Goal: Information Seeking & Learning: Learn about a topic

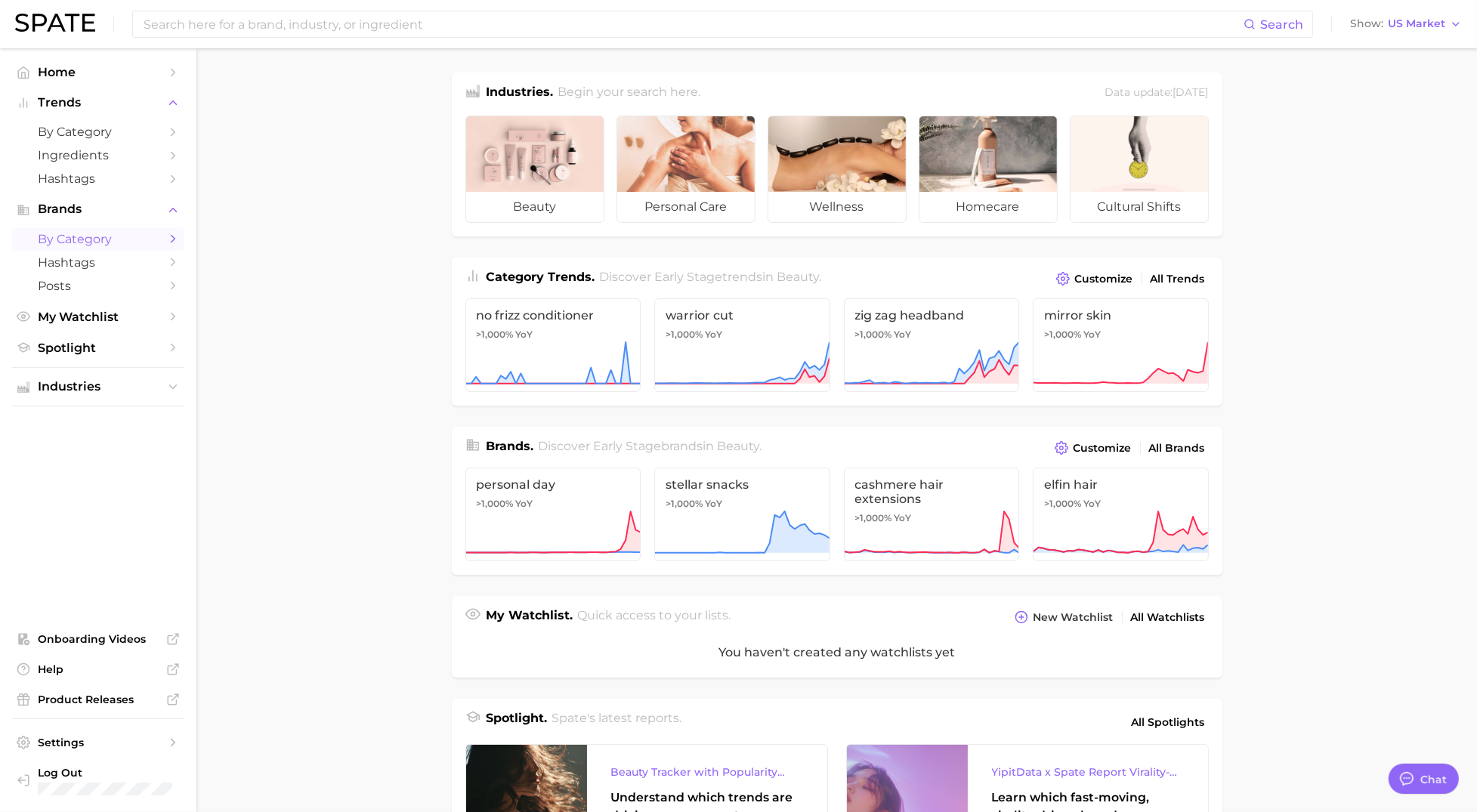
click at [91, 239] on span "by Category" at bounding box center [98, 239] width 121 height 15
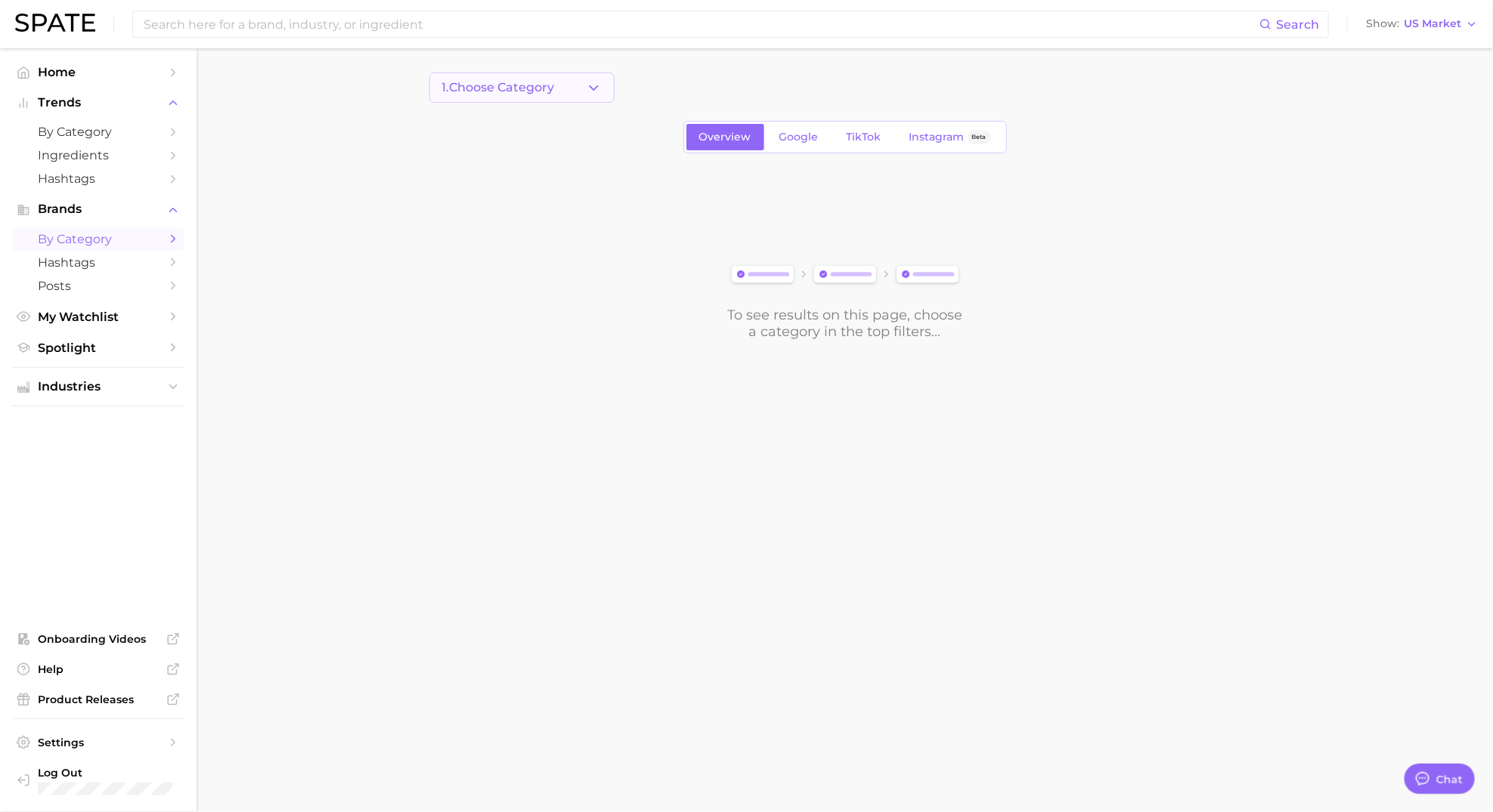
click at [580, 94] on button "1. Choose Category" at bounding box center [521, 87] width 185 height 31
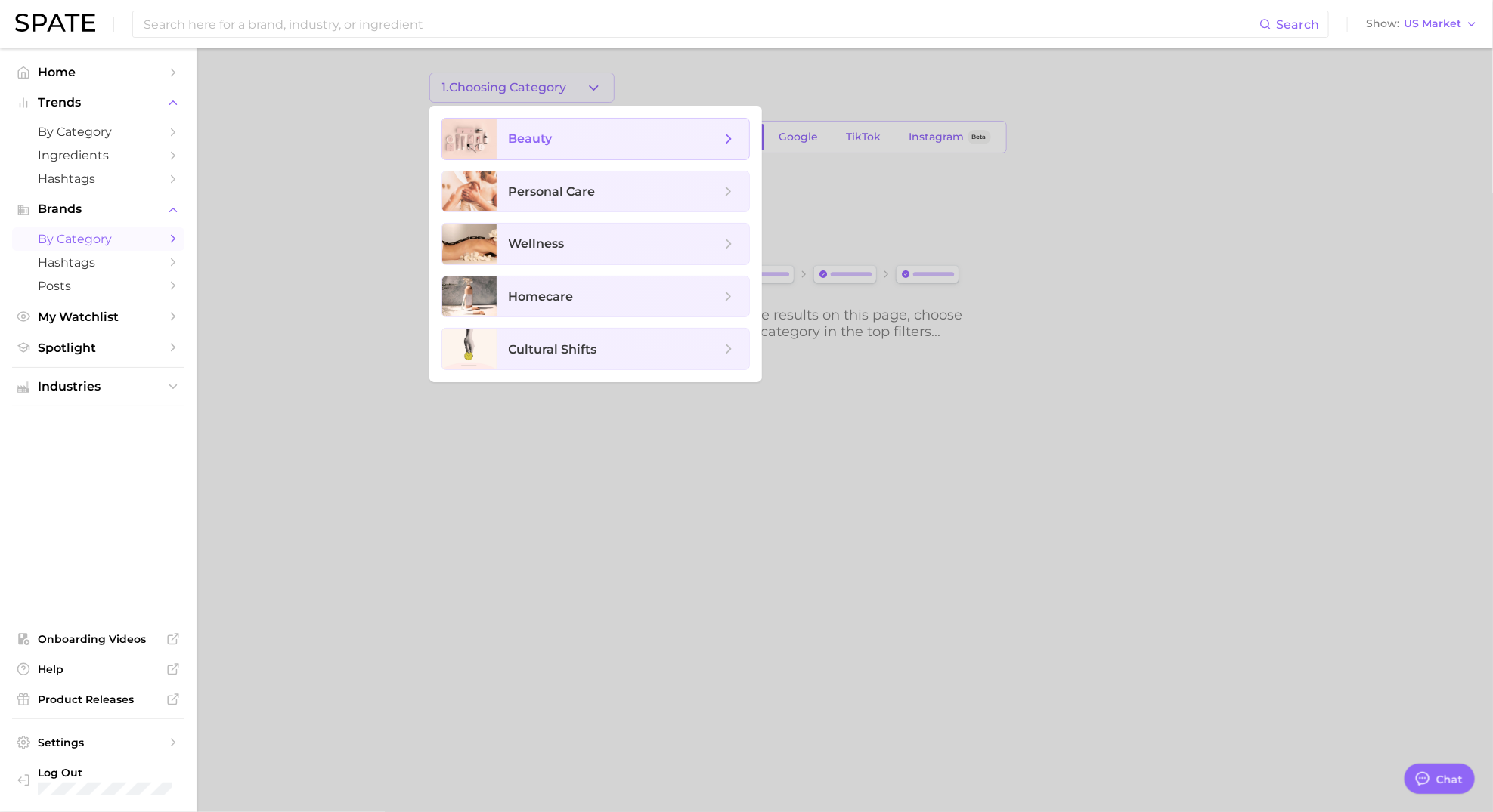
click at [555, 147] on span "beauty" at bounding box center [622, 138] width 252 height 41
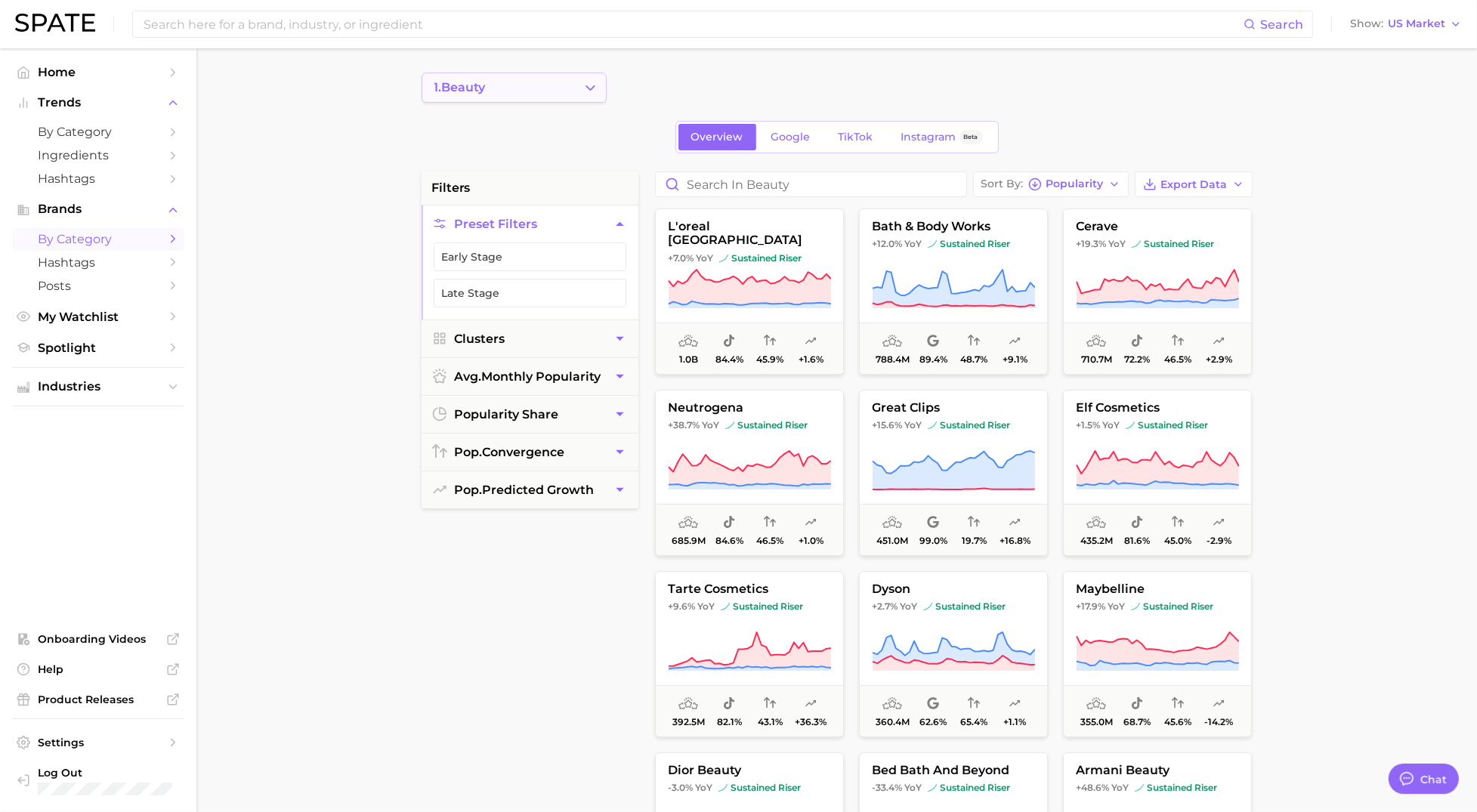
click at [594, 80] on icon "Change Category" at bounding box center [591, 88] width 16 height 16
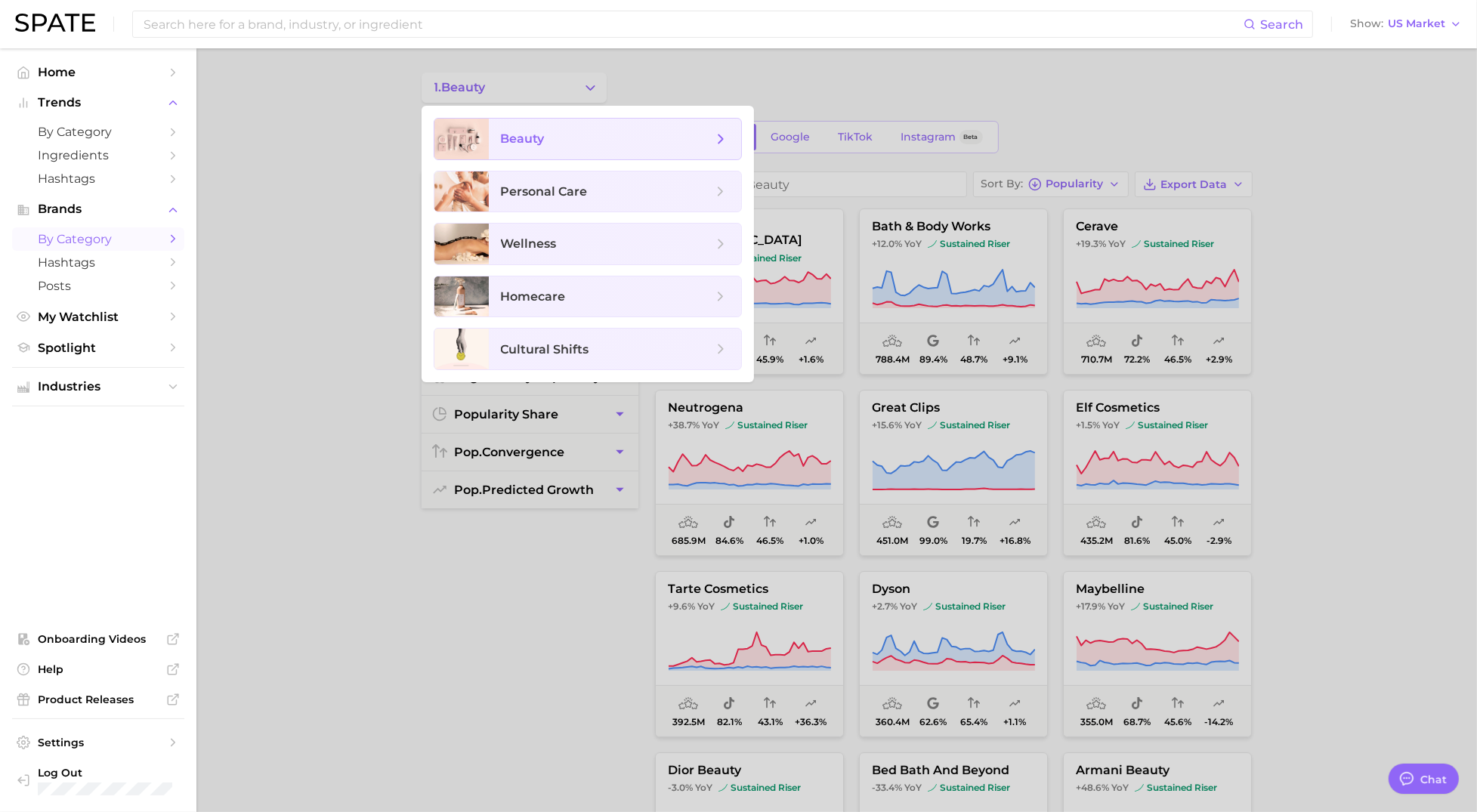
click at [538, 142] on span "beauty" at bounding box center [522, 138] width 44 height 15
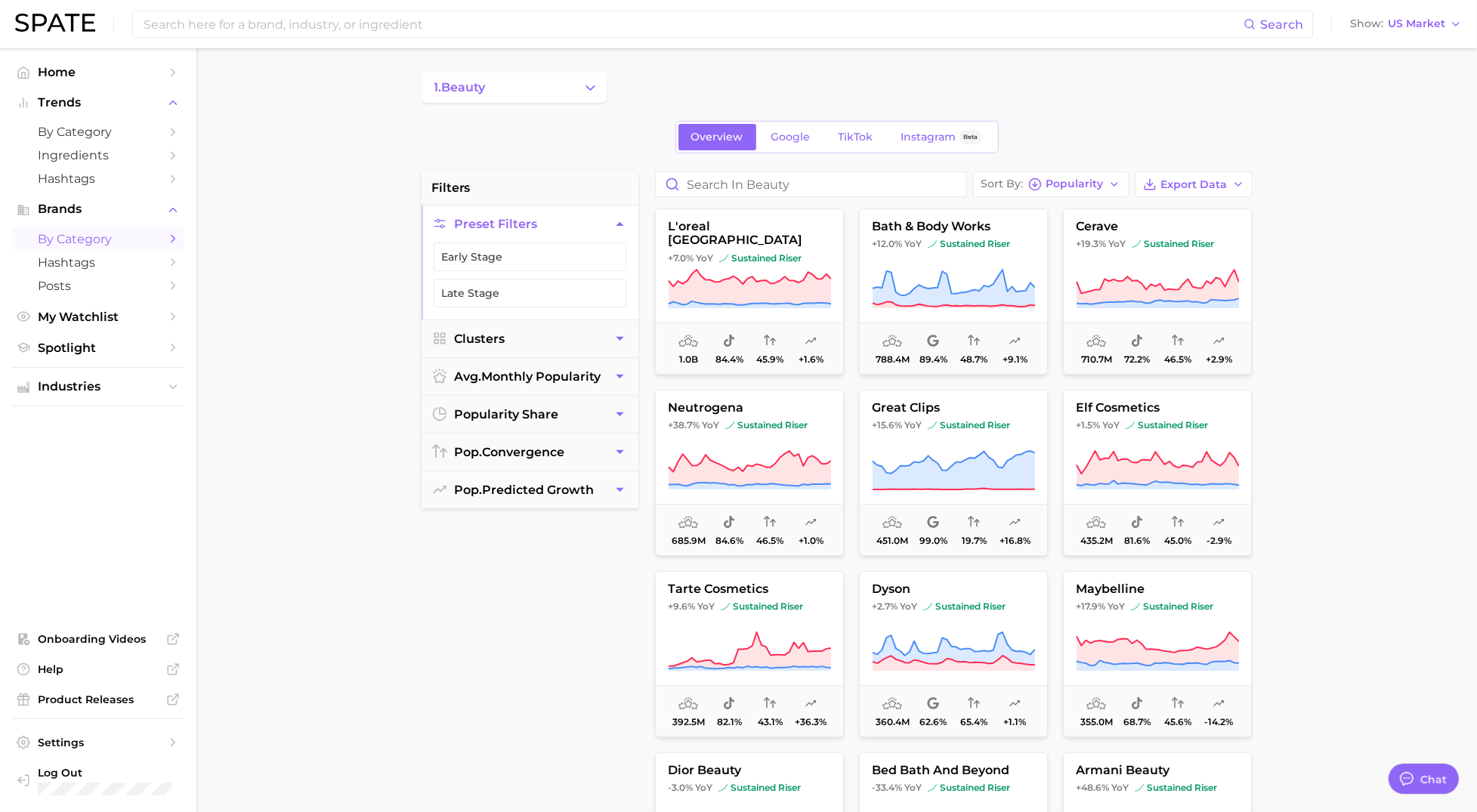
click at [348, 229] on main "1. beauty Overview Google TikTok Instagram Beta filters Preset Filters Early St…" at bounding box center [837, 621] width 1281 height 1146
click at [127, 137] on span "by Category" at bounding box center [98, 132] width 121 height 15
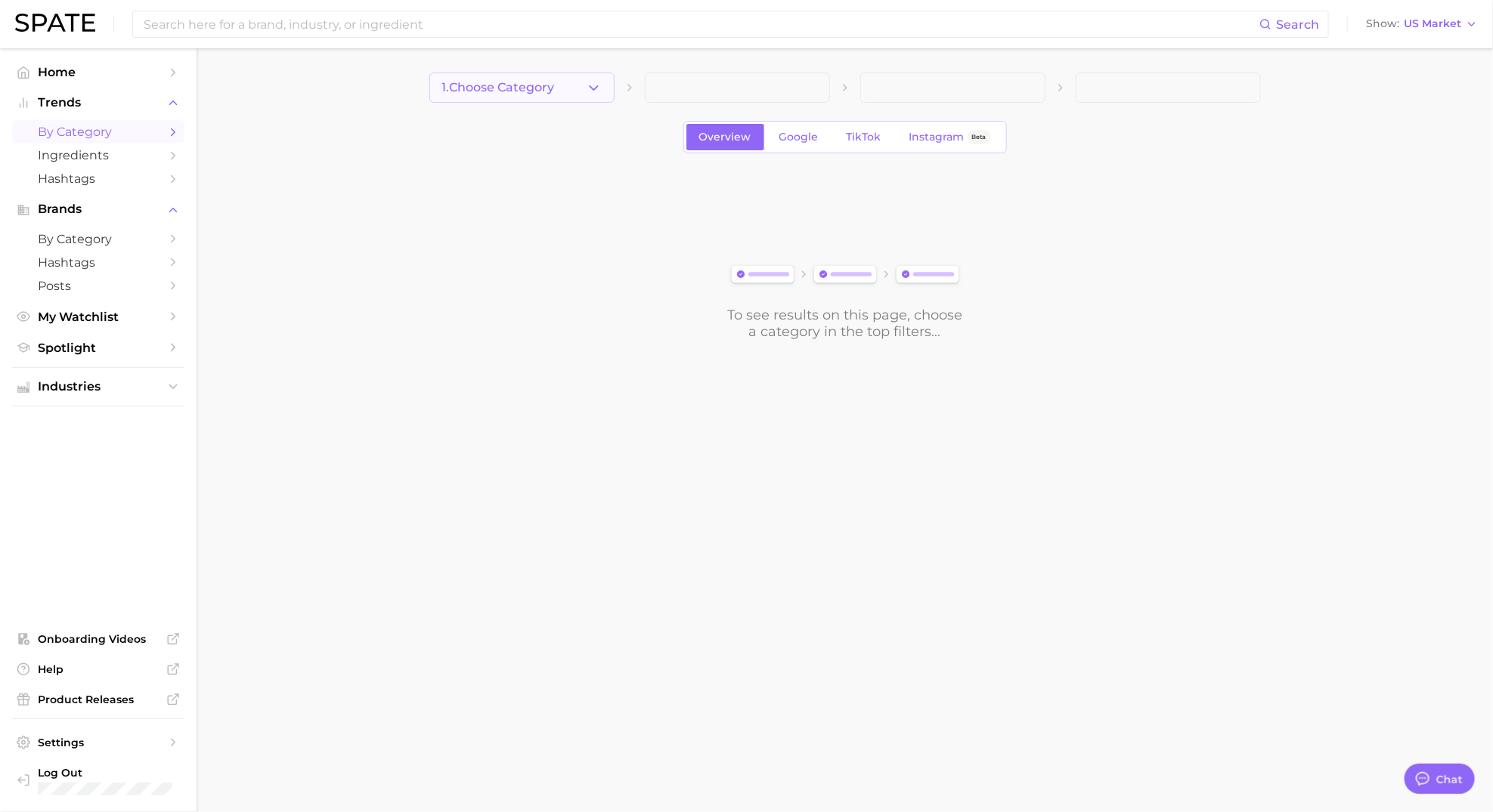
click at [587, 91] on icon "button" at bounding box center [594, 88] width 16 height 16
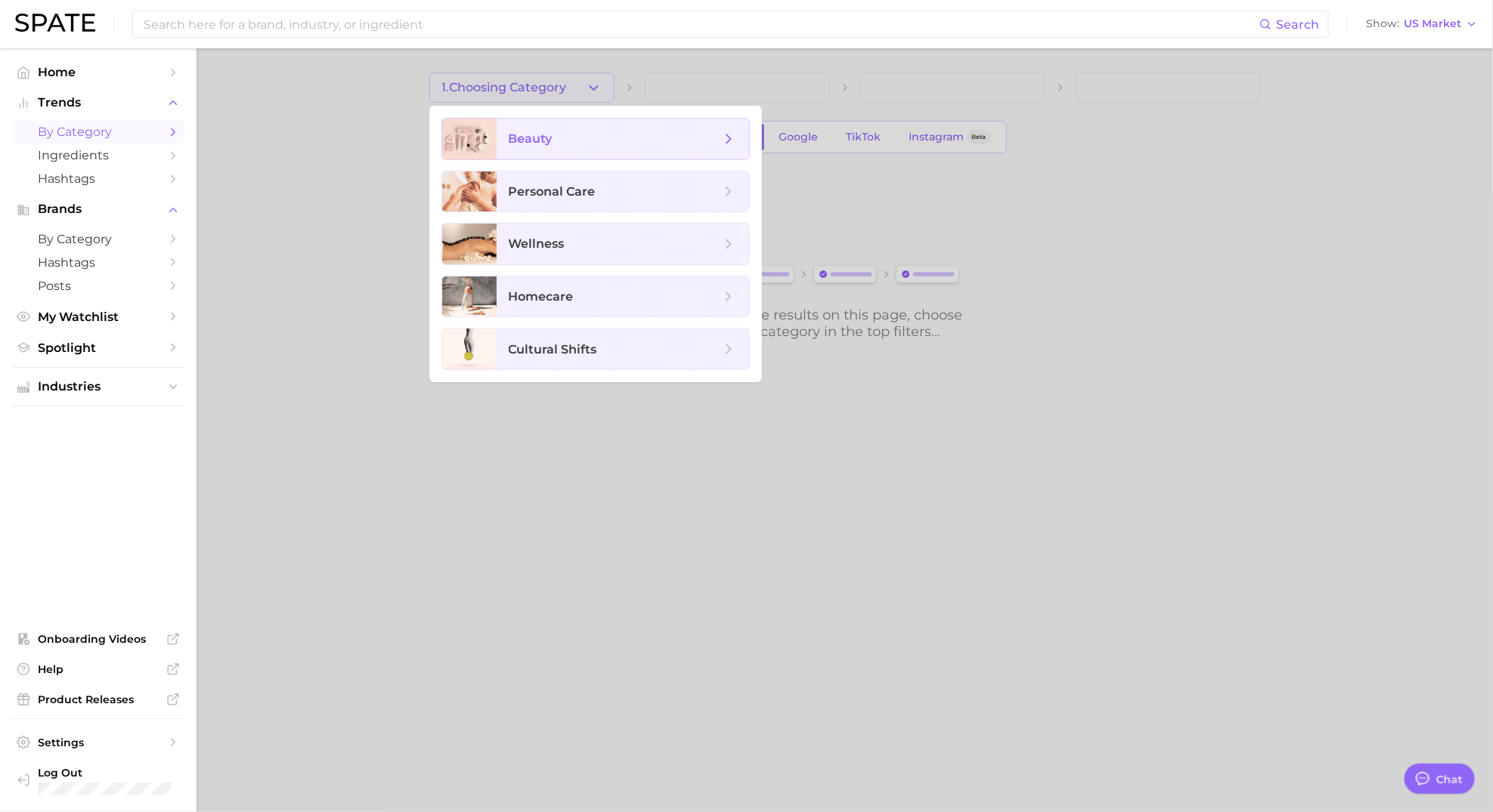
click at [526, 141] on span "beauty" at bounding box center [530, 138] width 44 height 15
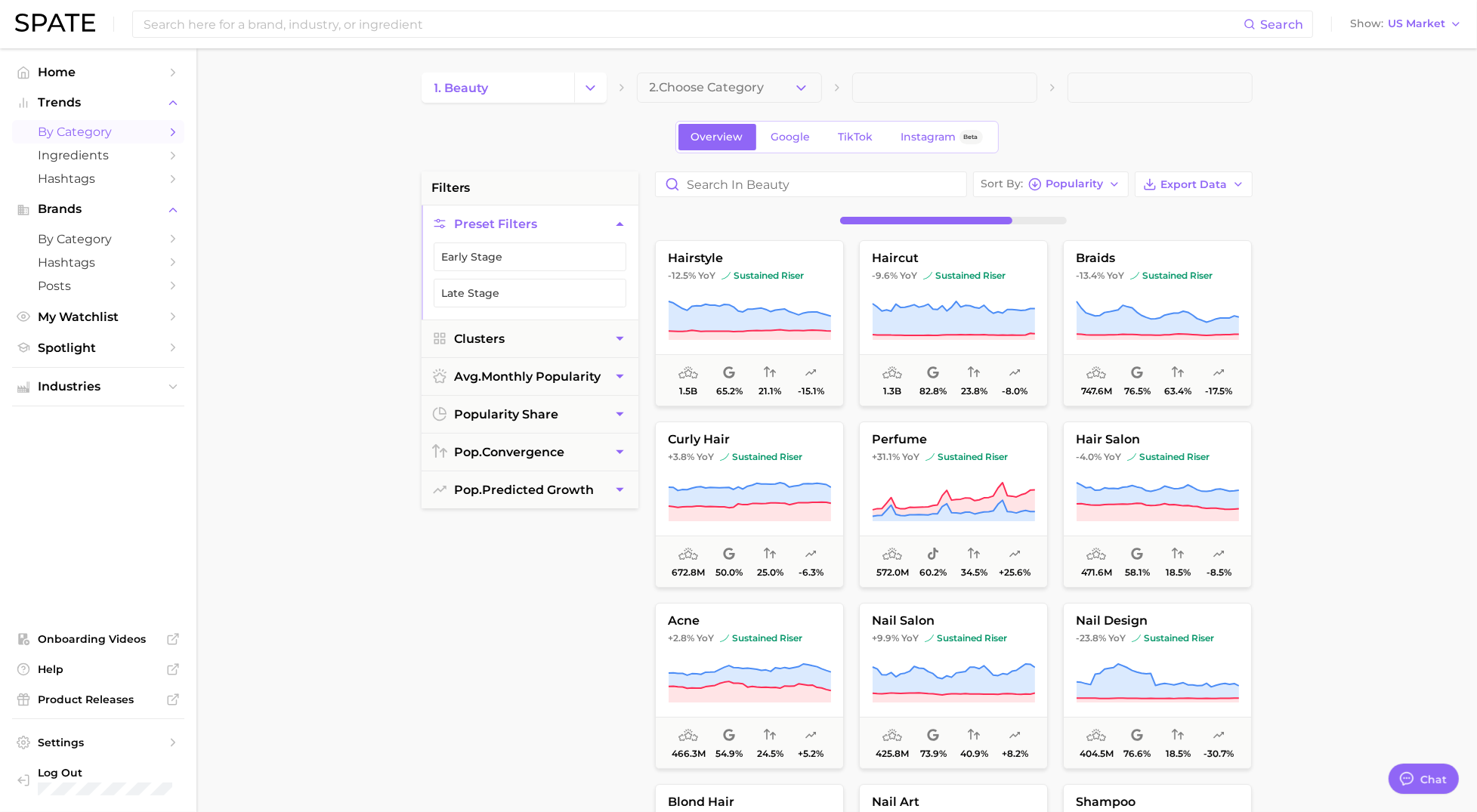
drag, startPoint x: 808, startPoint y: 89, endPoint x: 787, endPoint y: 96, distance: 22.1
click at [787, 96] on button "2. Choose Category" at bounding box center [729, 87] width 185 height 31
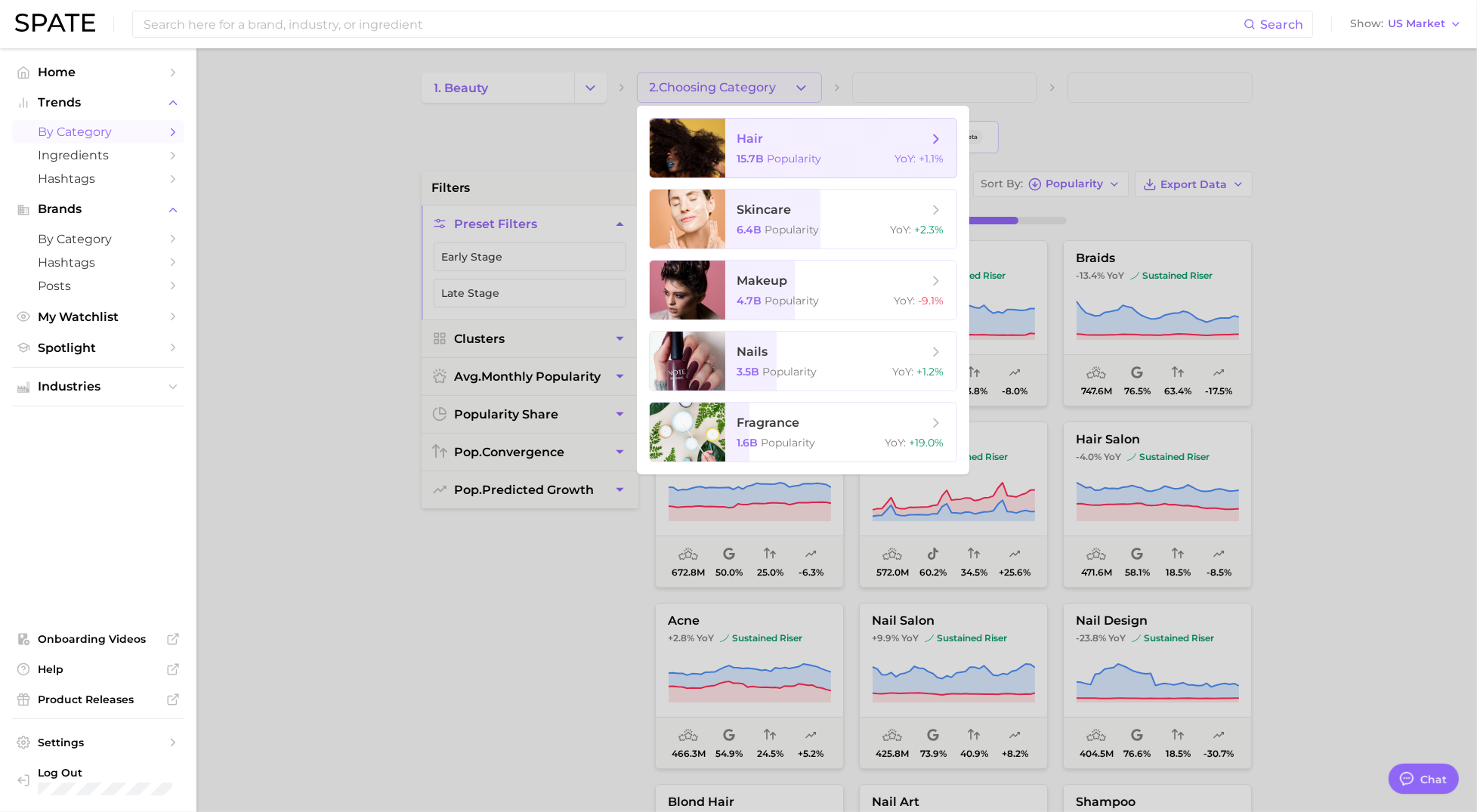
click at [764, 141] on span "hair" at bounding box center [833, 138] width 191 height 17
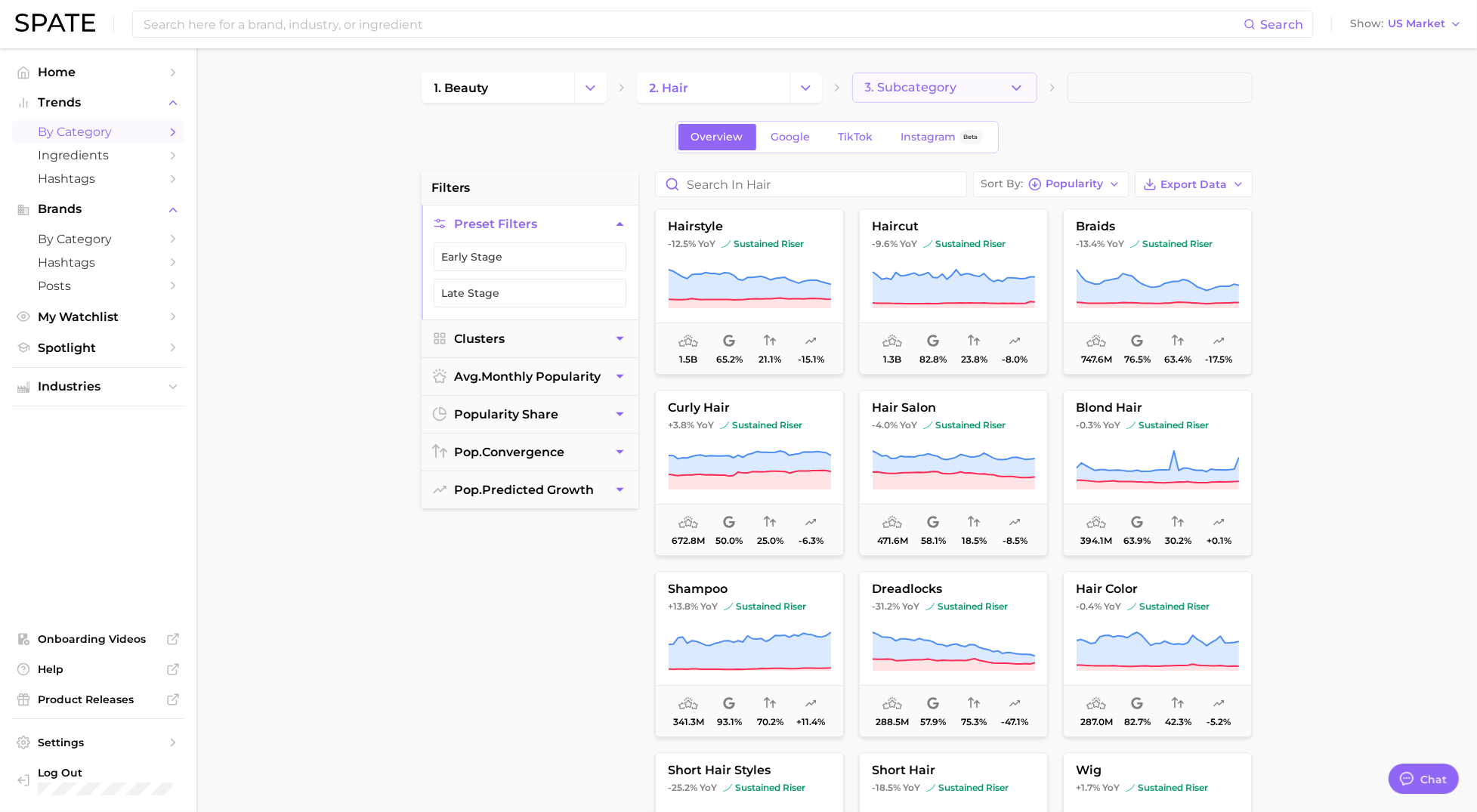
click at [1023, 86] on icon "button" at bounding box center [1017, 88] width 16 height 16
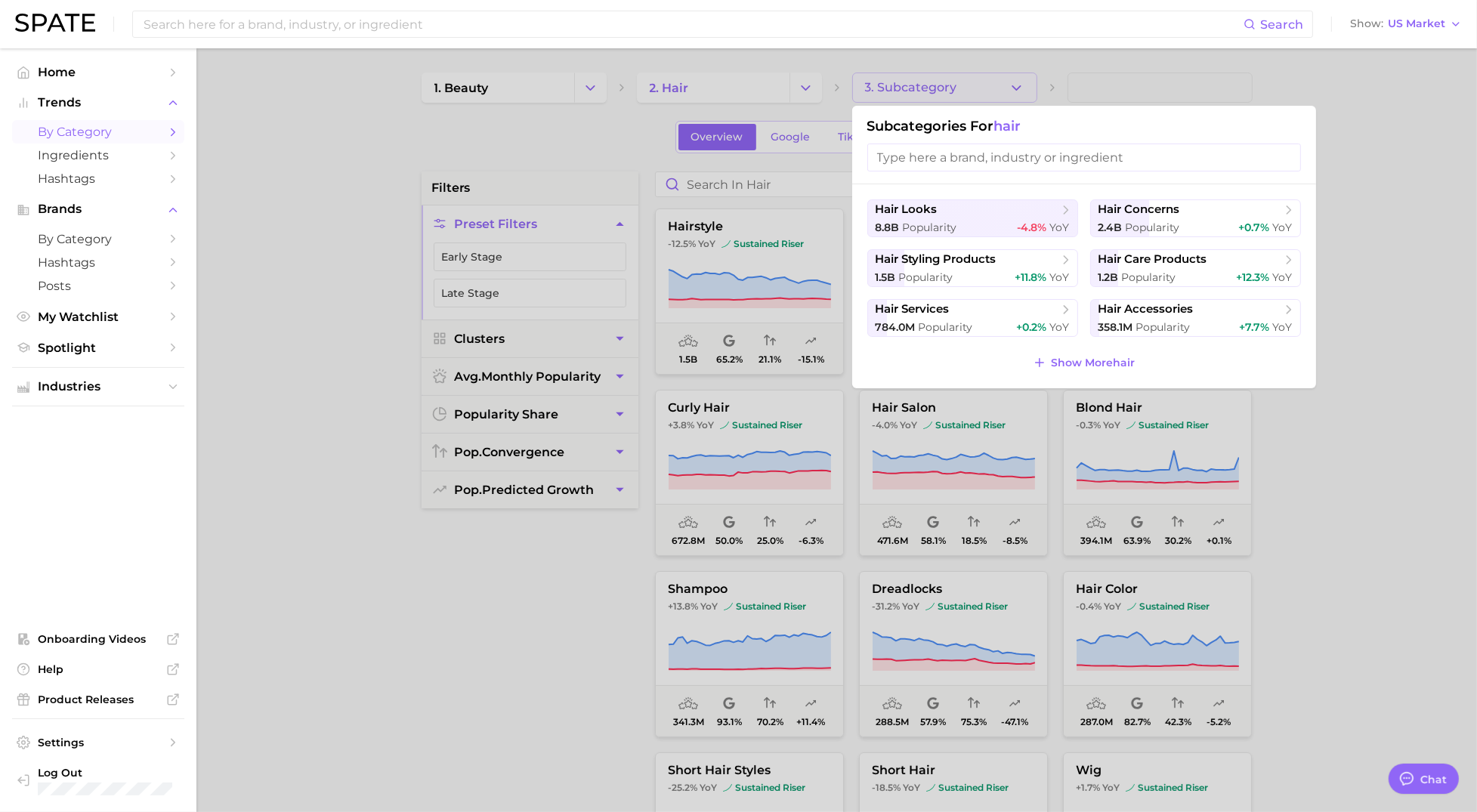
click at [963, 158] on input "search" at bounding box center [1084, 157] width 433 height 28
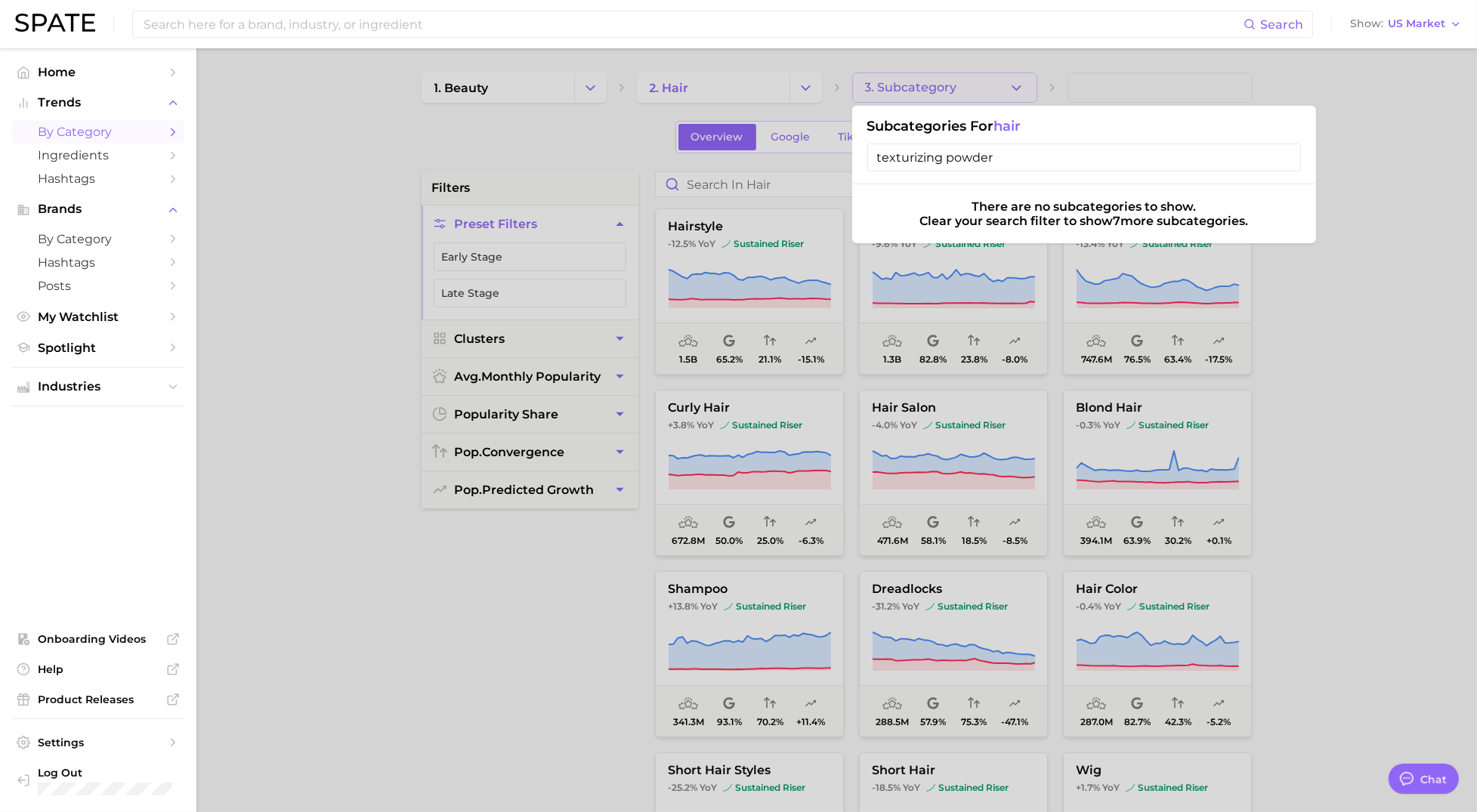
type input "texturizing powder"
click at [1388, 119] on div at bounding box center [738, 406] width 1477 height 812
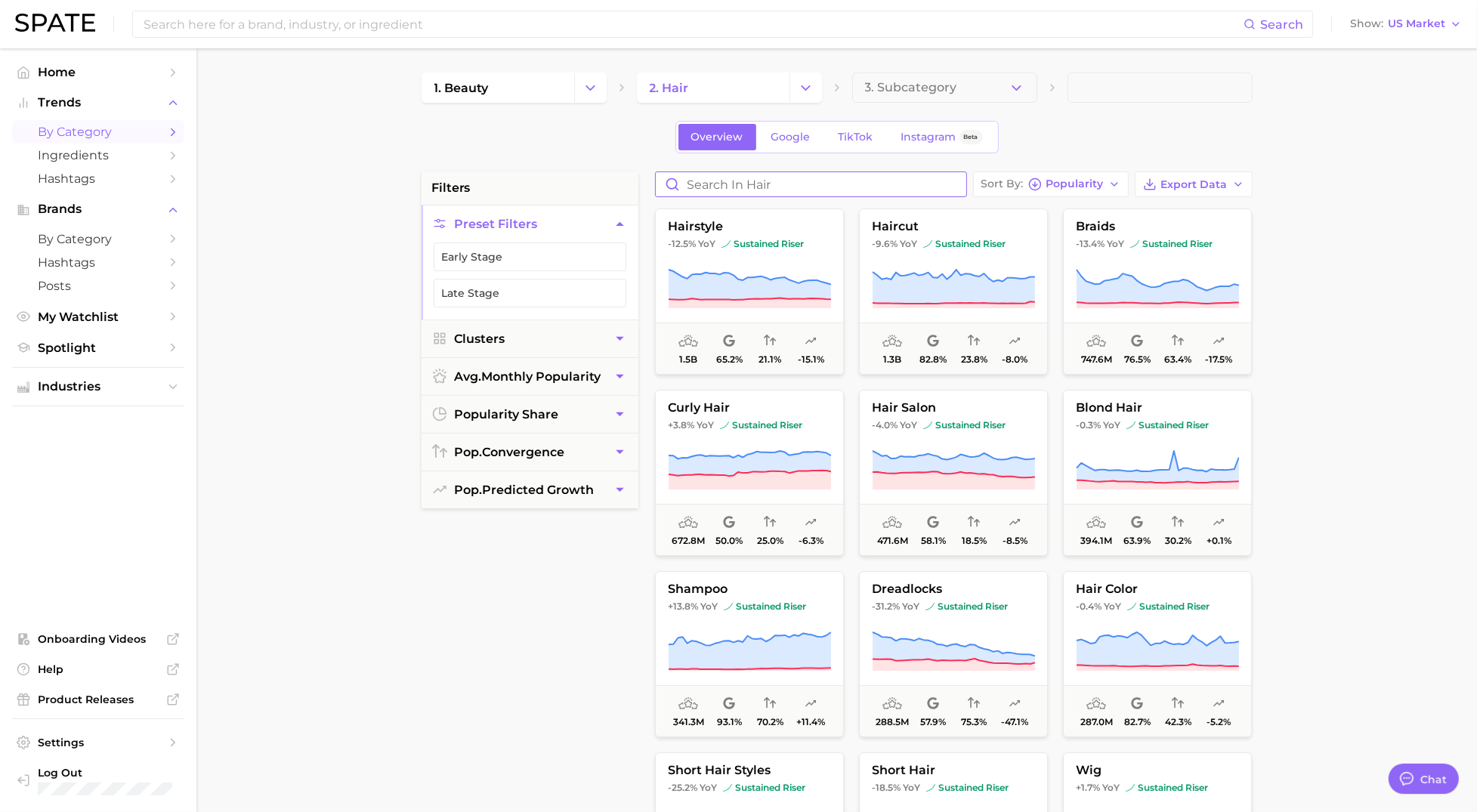
click at [748, 184] on input "Search in hair" at bounding box center [811, 184] width 311 height 24
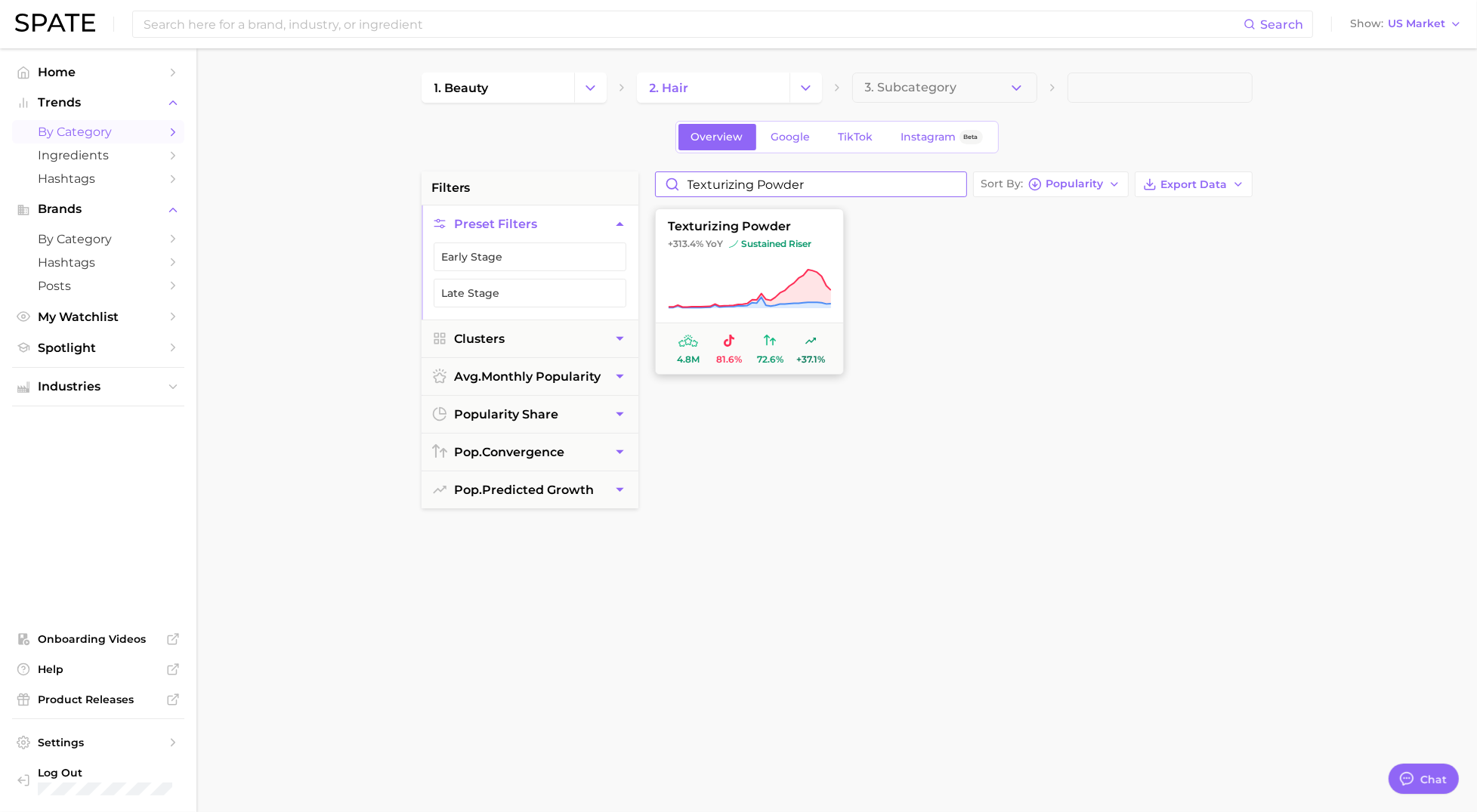
type input "Texturizing powder"
click at [757, 276] on icon at bounding box center [749, 289] width 163 height 43
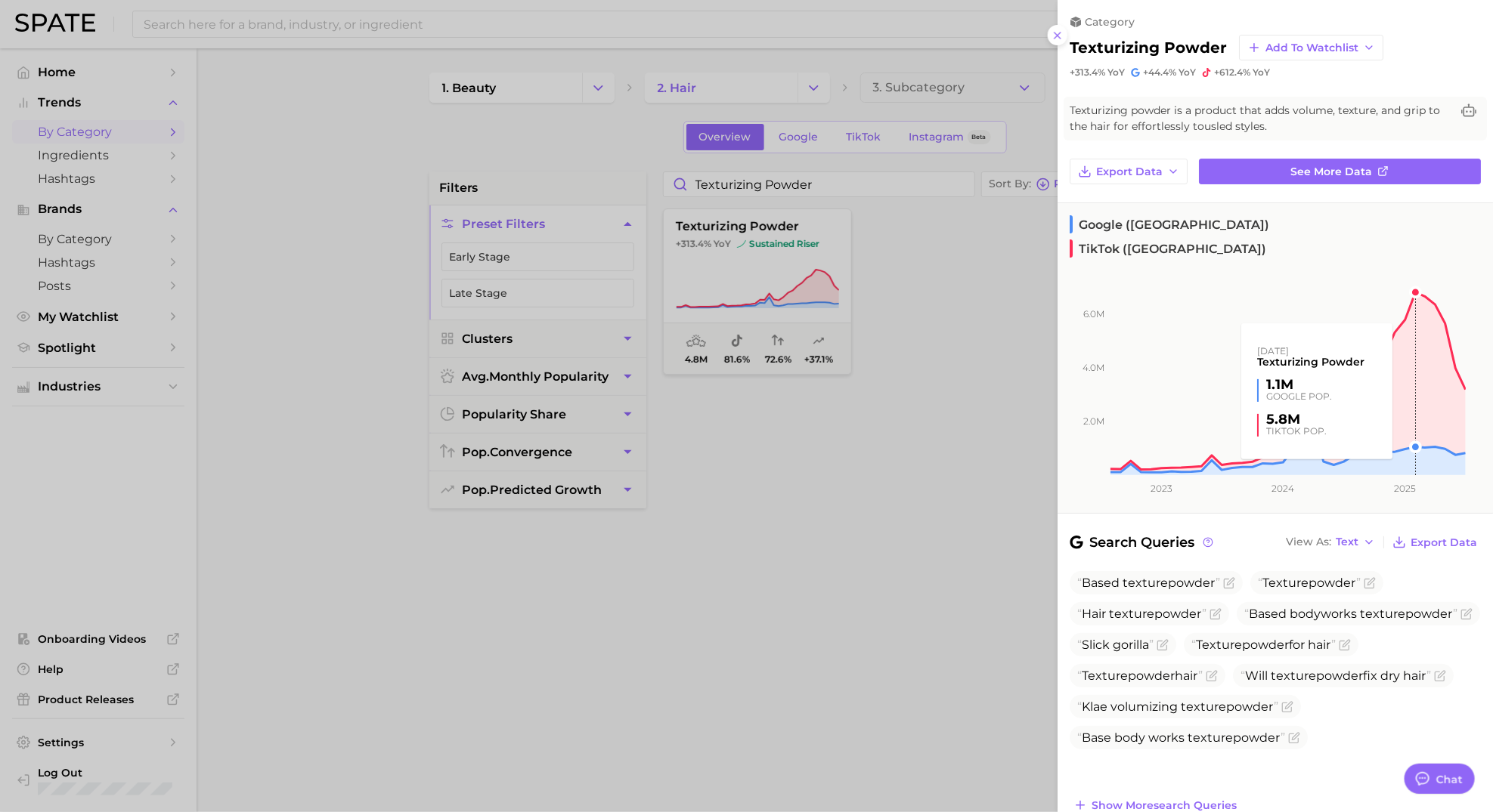
click at [1412, 332] on rect at bounding box center [1261, 364] width 409 height 221
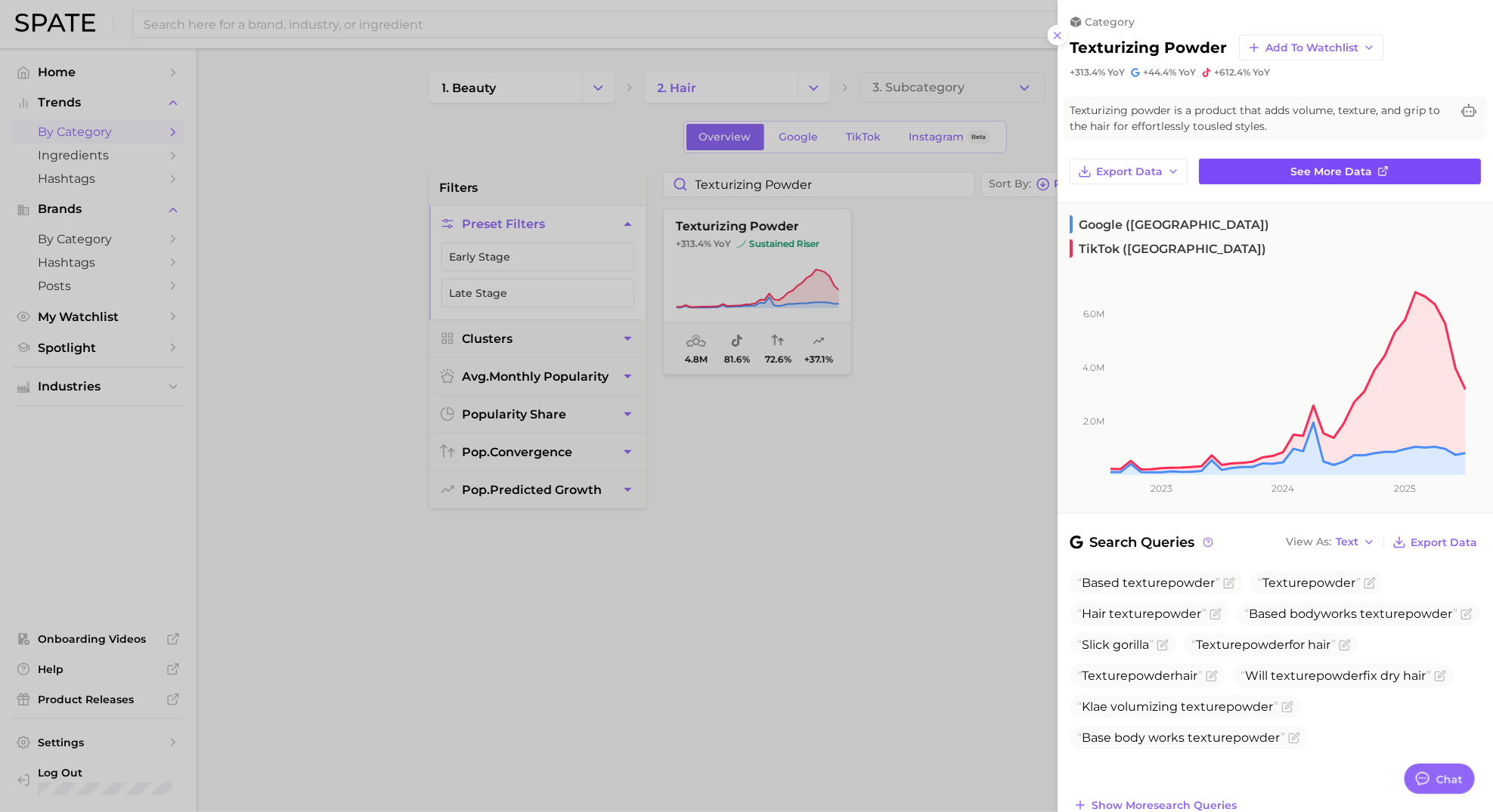
click at [1377, 170] on icon at bounding box center [1383, 171] width 12 height 12
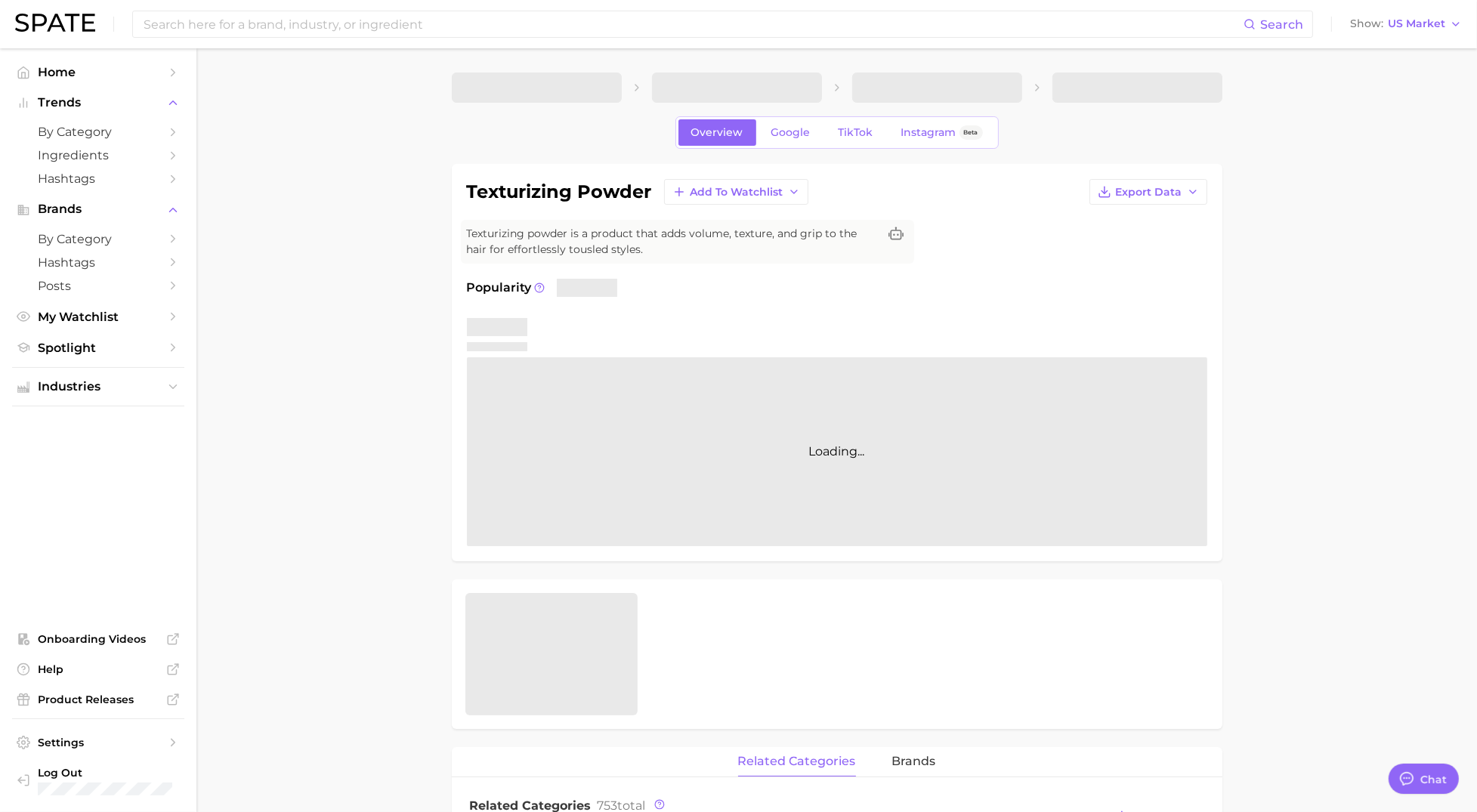
type textarea "x"
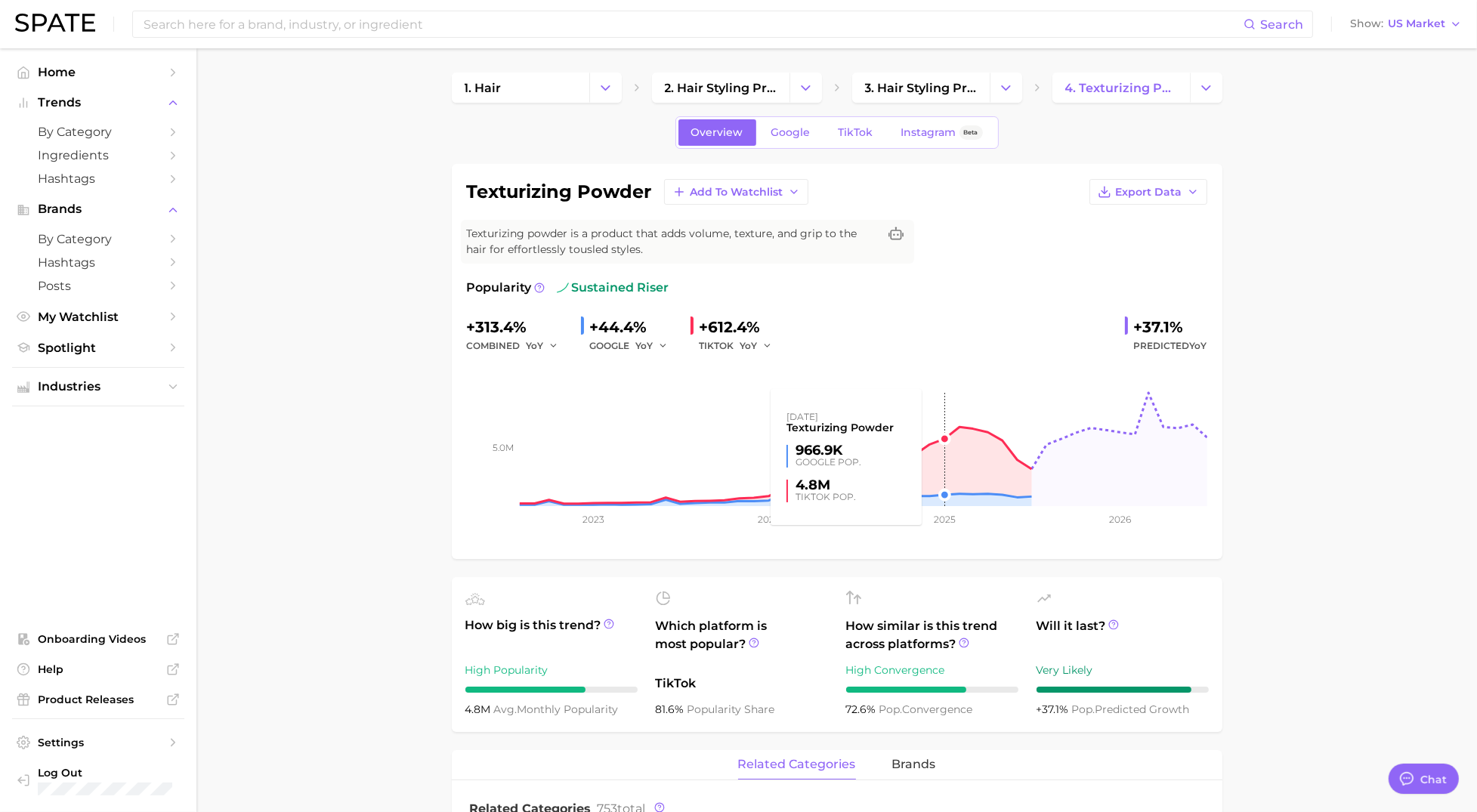
click at [943, 439] on rect at bounding box center [837, 430] width 741 height 151
click at [870, 134] on span "TikTok" at bounding box center [856, 133] width 35 height 13
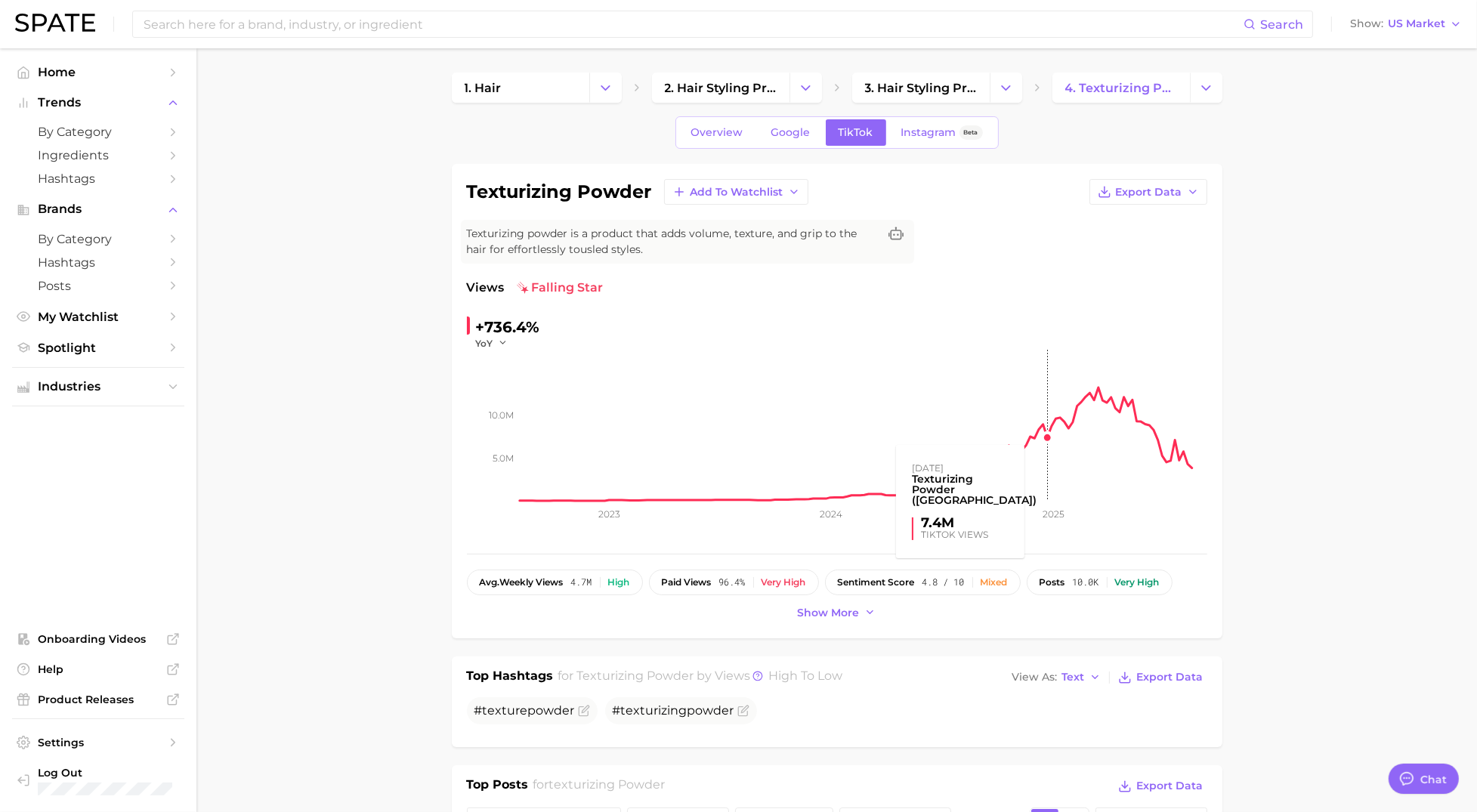
click at [1063, 481] on rect at bounding box center [864, 425] width 688 height 151
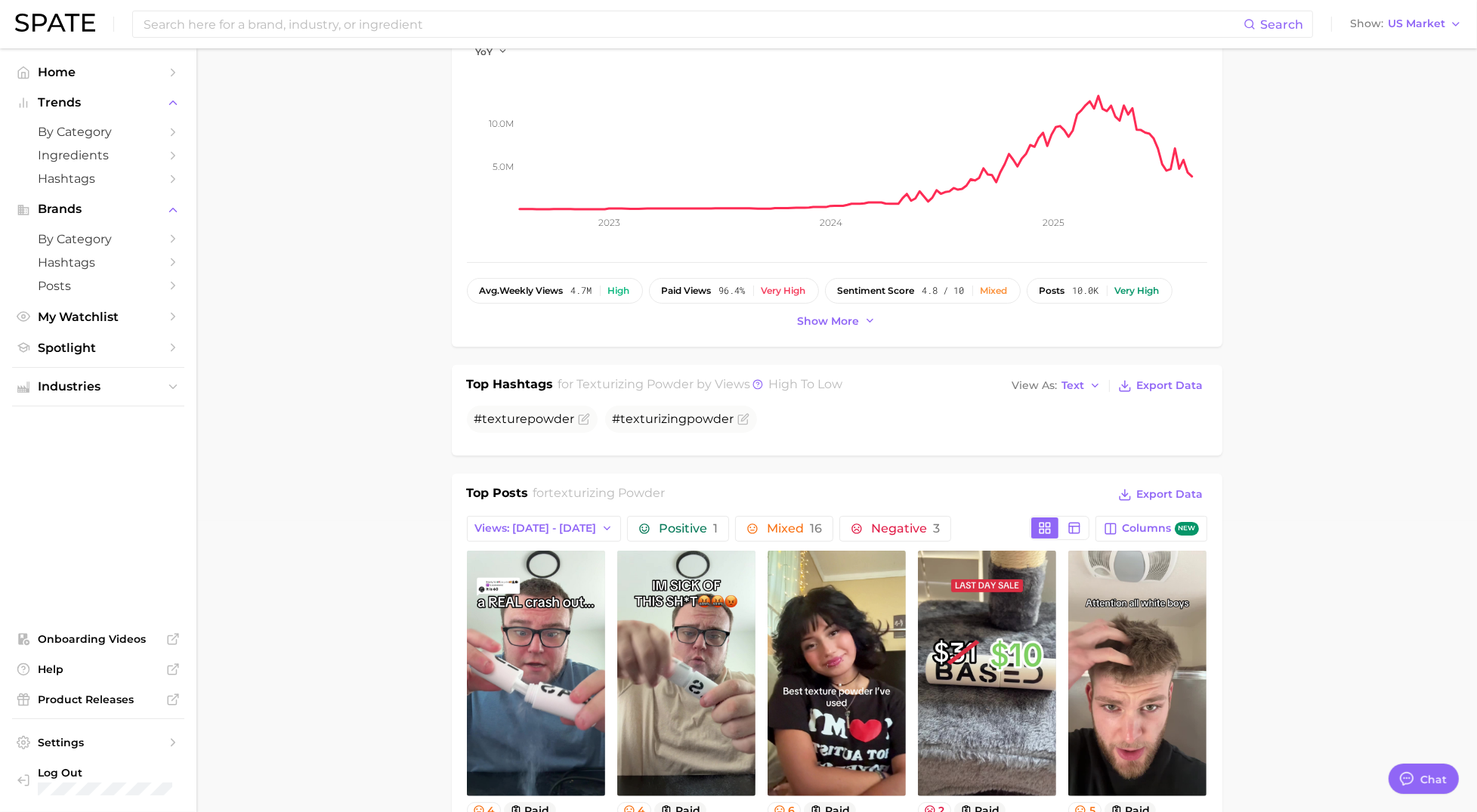
scroll to position [330, 0]
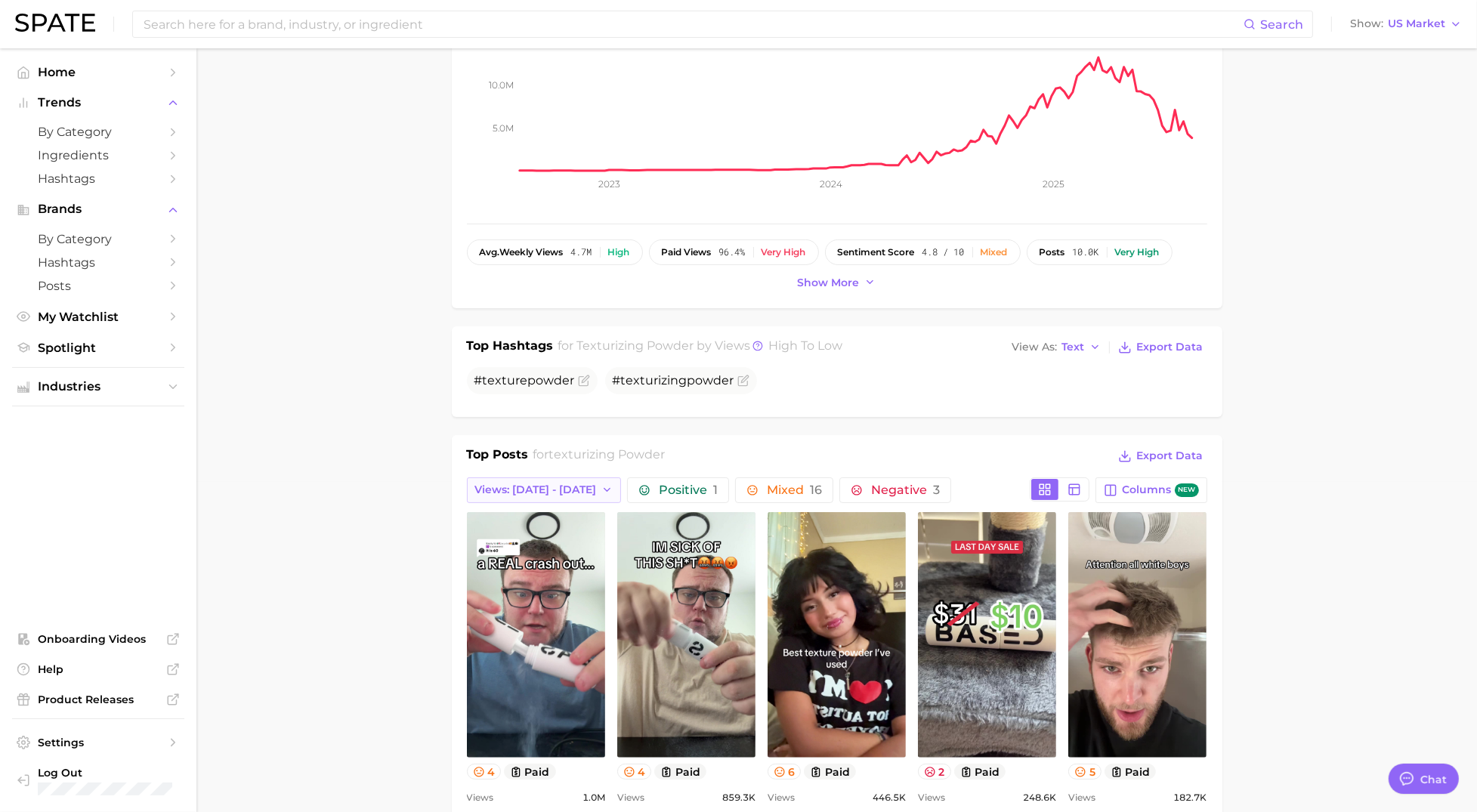
click at [601, 488] on icon "button" at bounding box center [607, 491] width 12 height 12
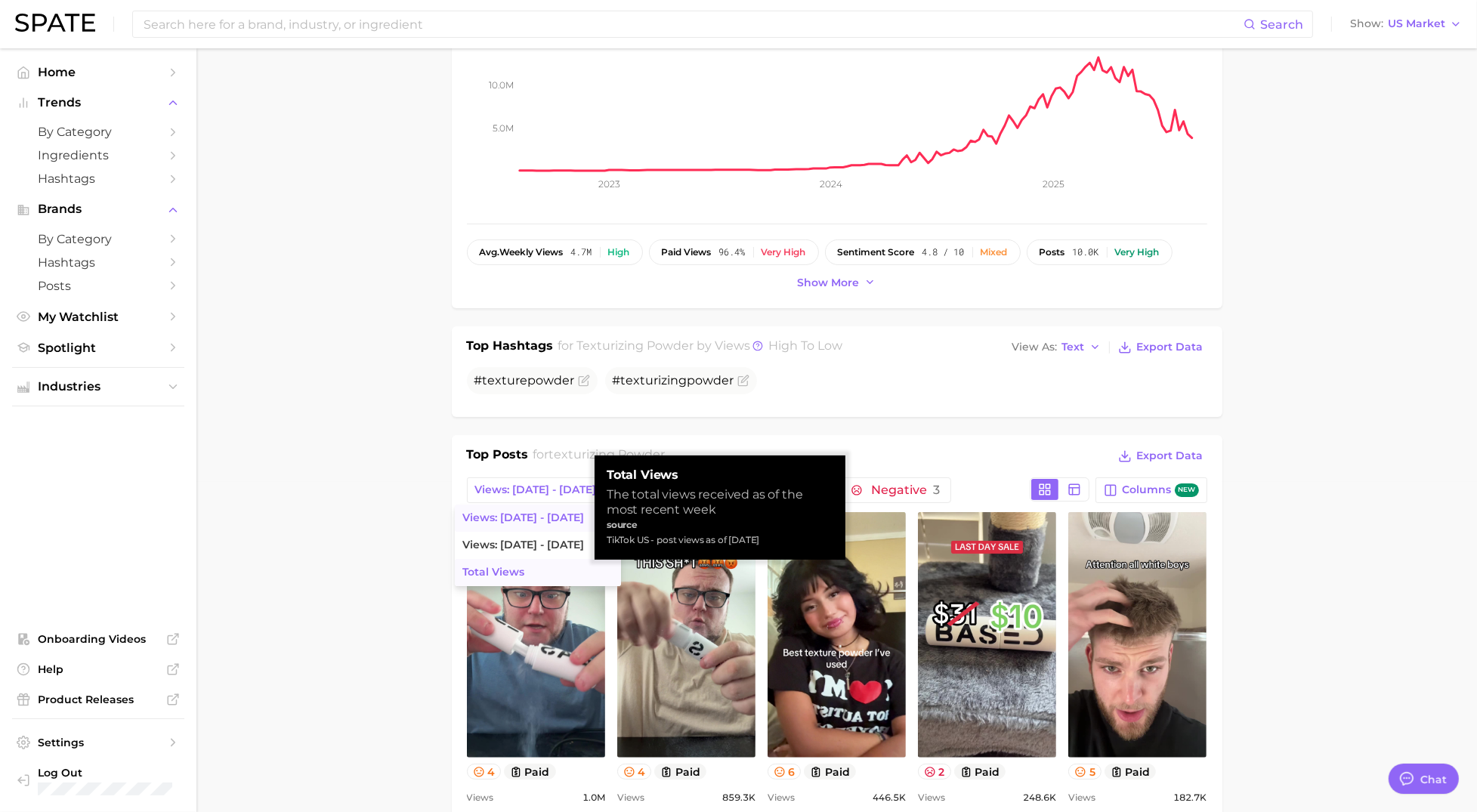
click at [473, 577] on span "Total Views" at bounding box center [494, 572] width 62 height 13
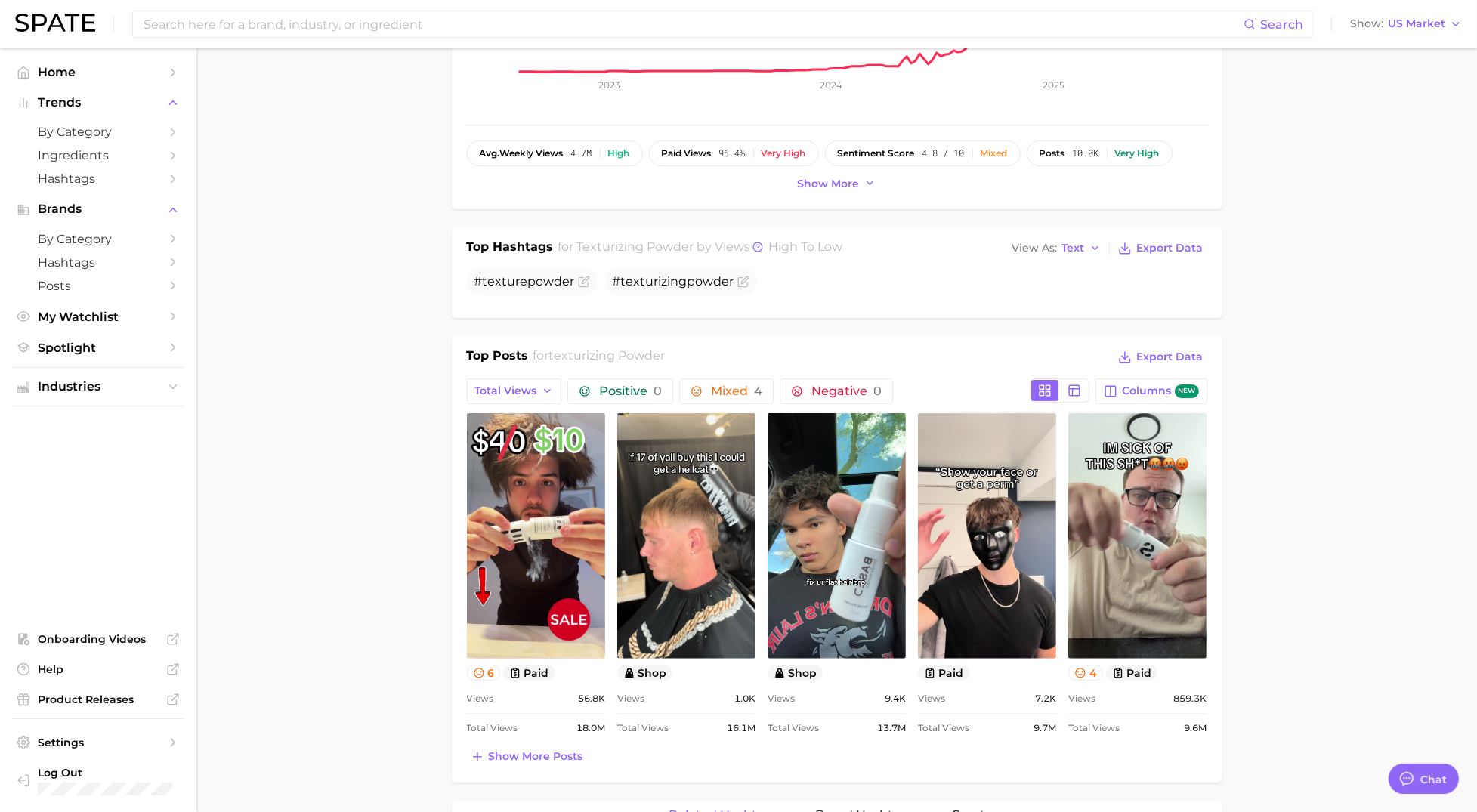
scroll to position [450, 0]
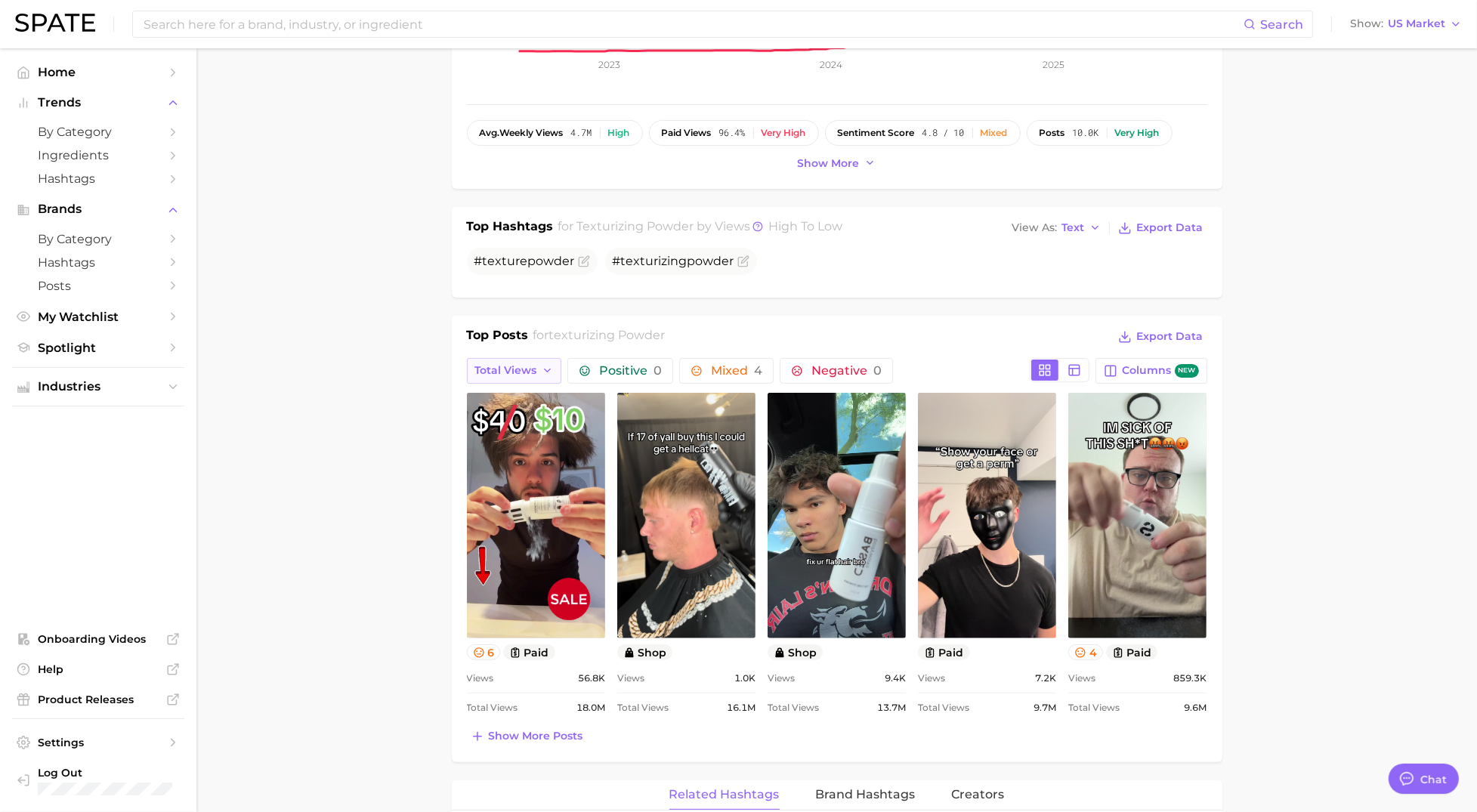
click at [550, 375] on icon "button" at bounding box center [548, 371] width 12 height 12
click at [437, 456] on span "Total Views" at bounding box center [433, 452] width 62 height 13
click at [526, 738] on span "Show more posts" at bounding box center [535, 736] width 94 height 13
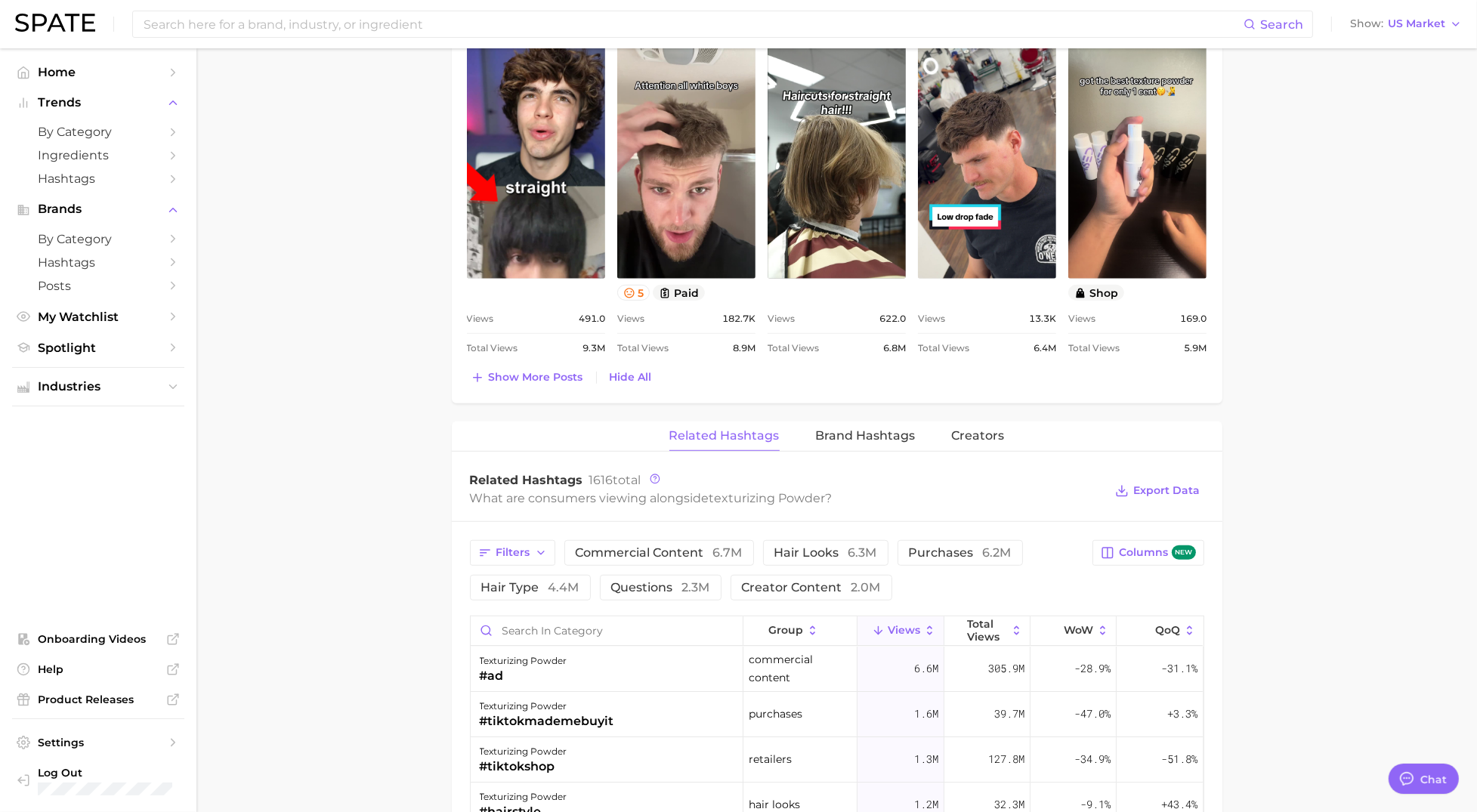
scroll to position [1163, 0]
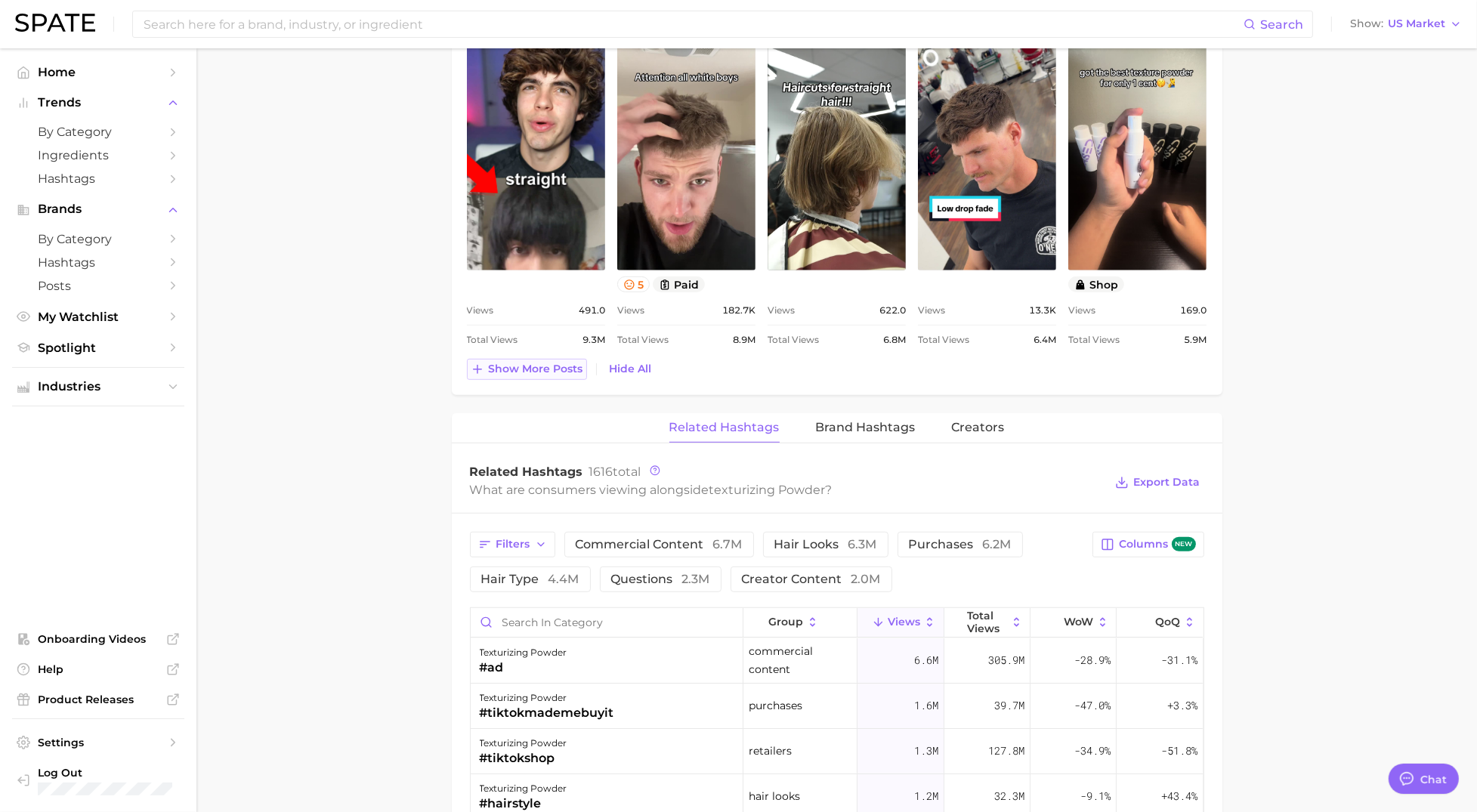
click at [544, 373] on span "Show more posts" at bounding box center [535, 369] width 94 height 13
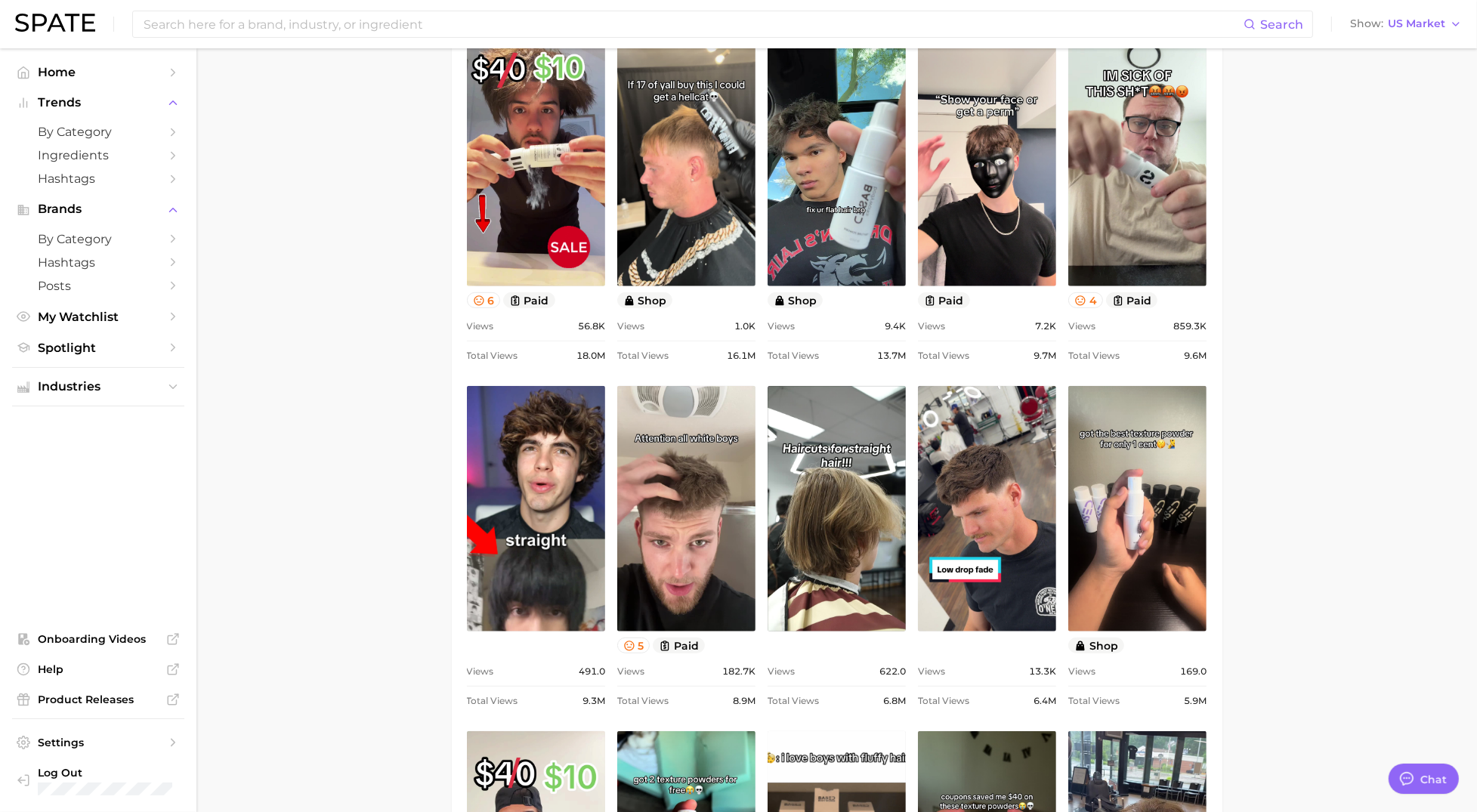
scroll to position [769, 0]
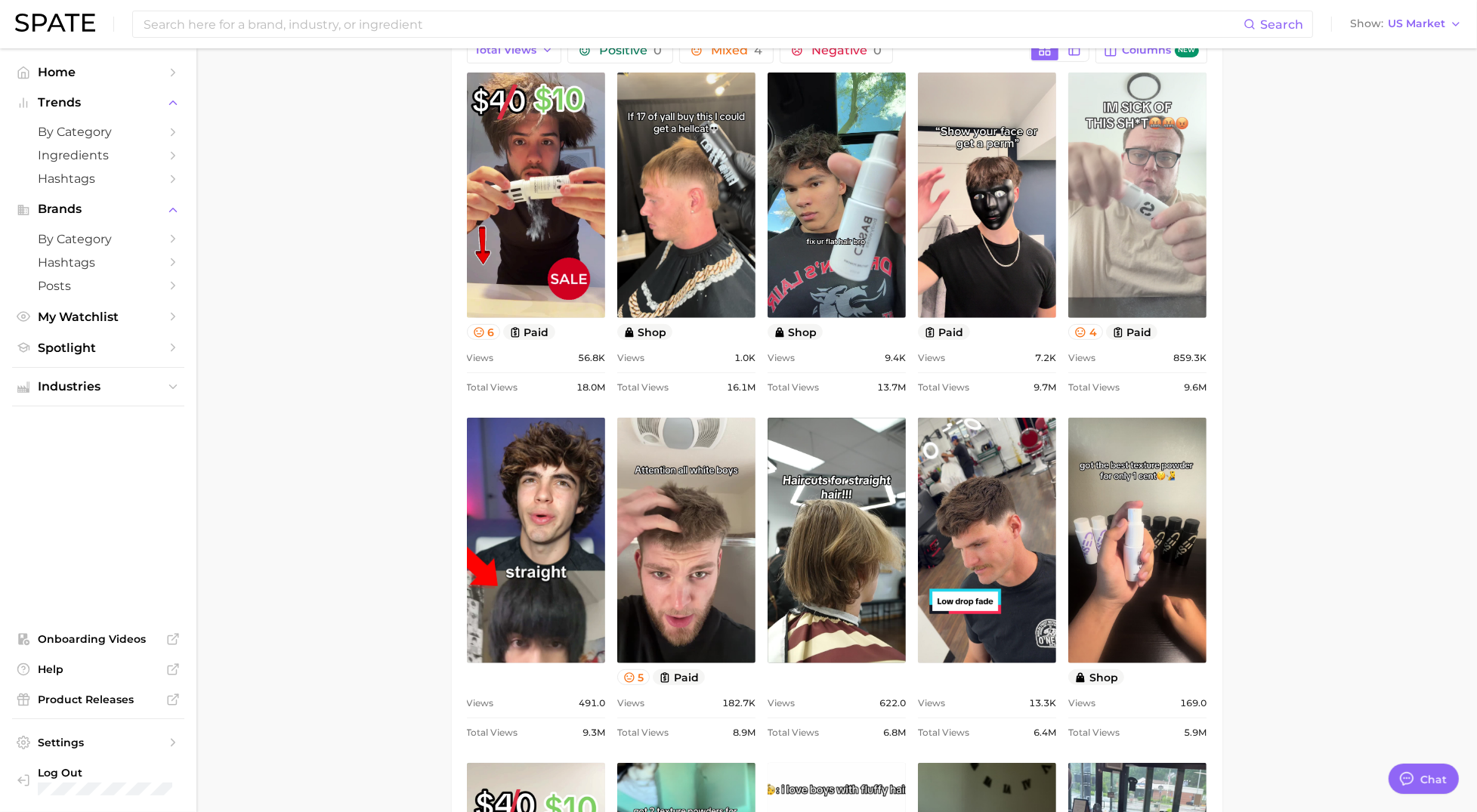
click at [1132, 249] on link "view post on TikTok" at bounding box center [1138, 195] width 138 height 245
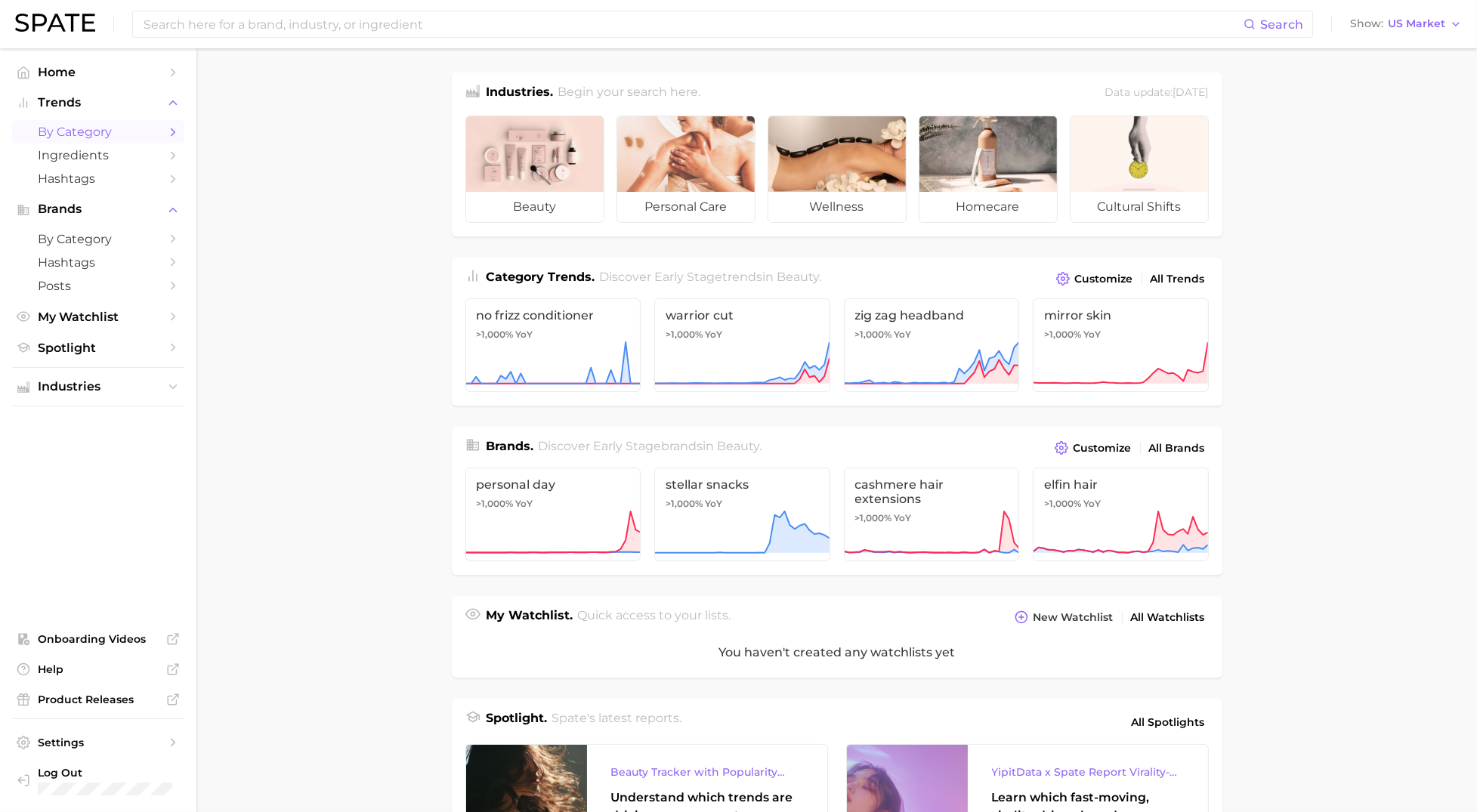
click at [66, 141] on link "by Category" at bounding box center [98, 132] width 172 height 24
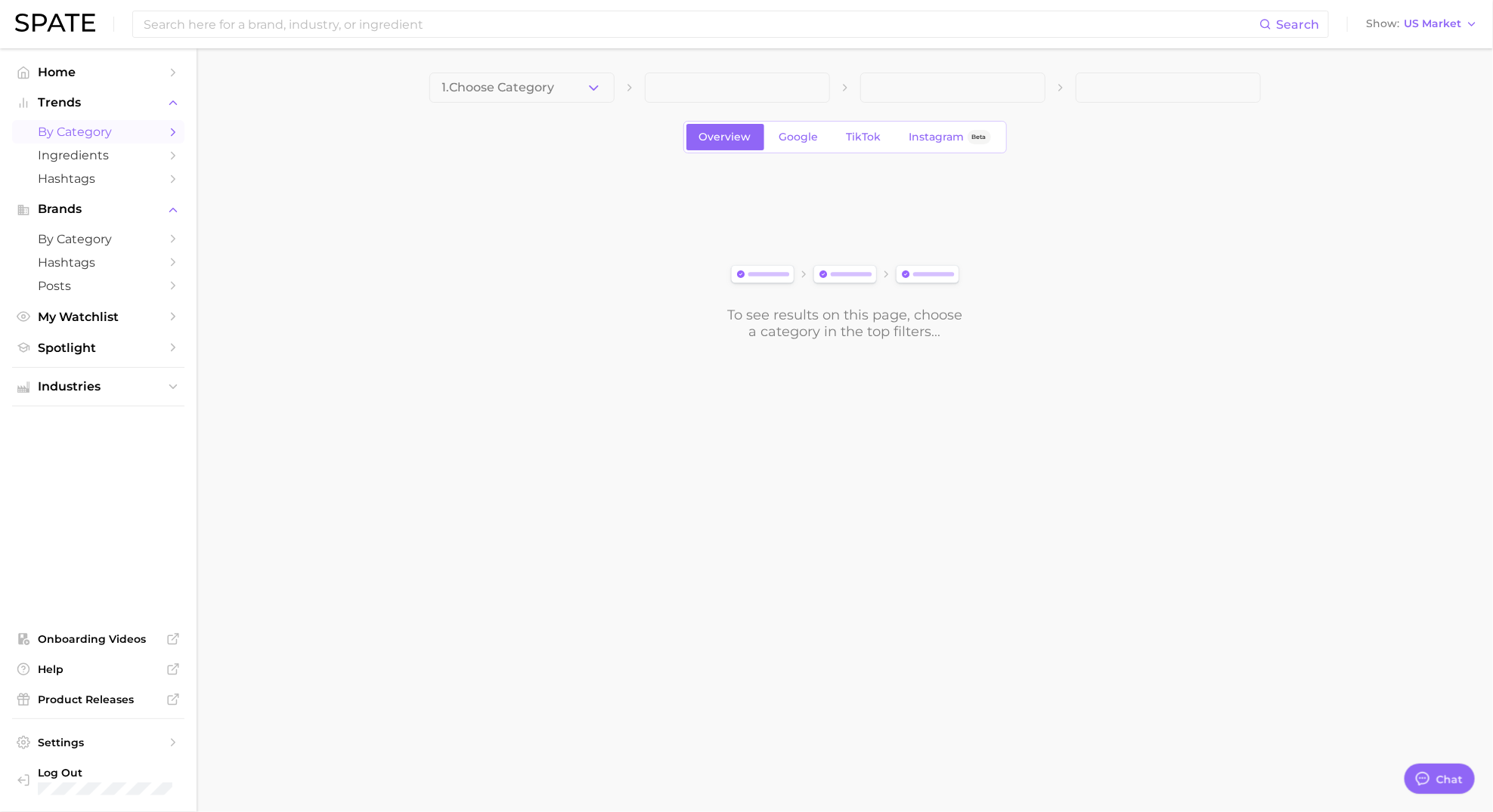
click at [587, 95] on icon "button" at bounding box center [594, 88] width 16 height 16
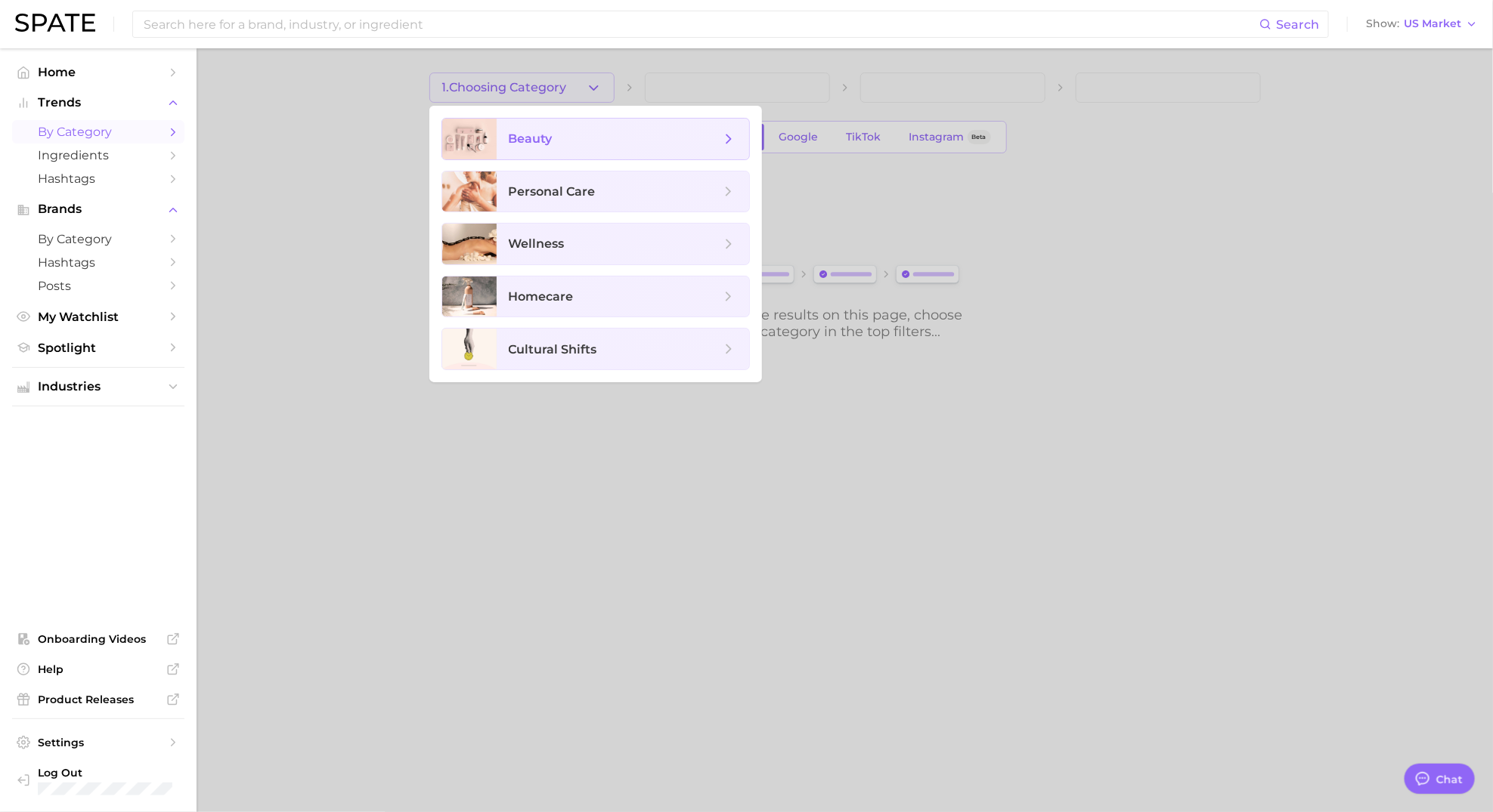
click at [532, 146] on span "beauty" at bounding box center [622, 138] width 252 height 41
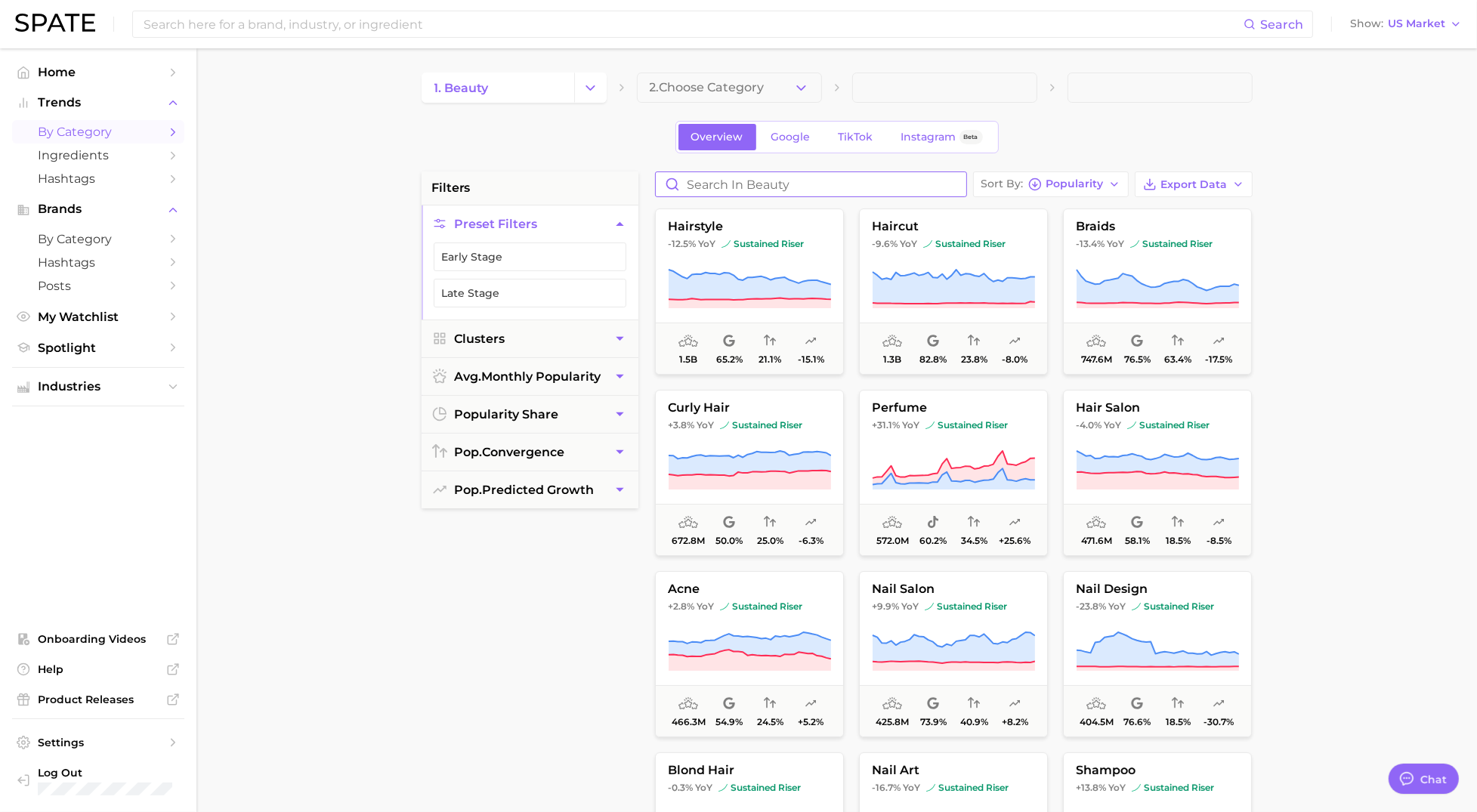
click at [696, 188] on input "Search in beauty" at bounding box center [811, 184] width 311 height 24
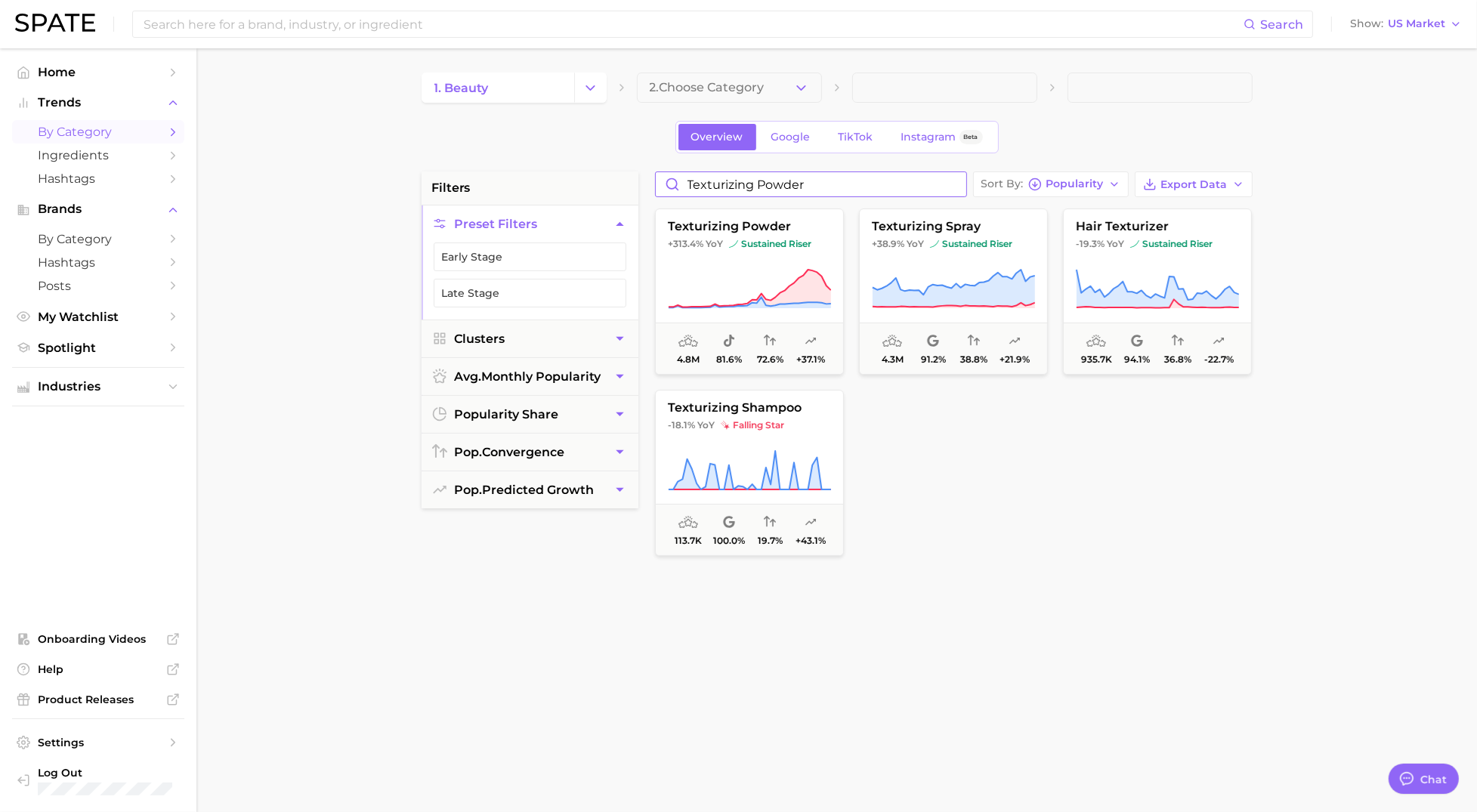
type input "texturizing powder"
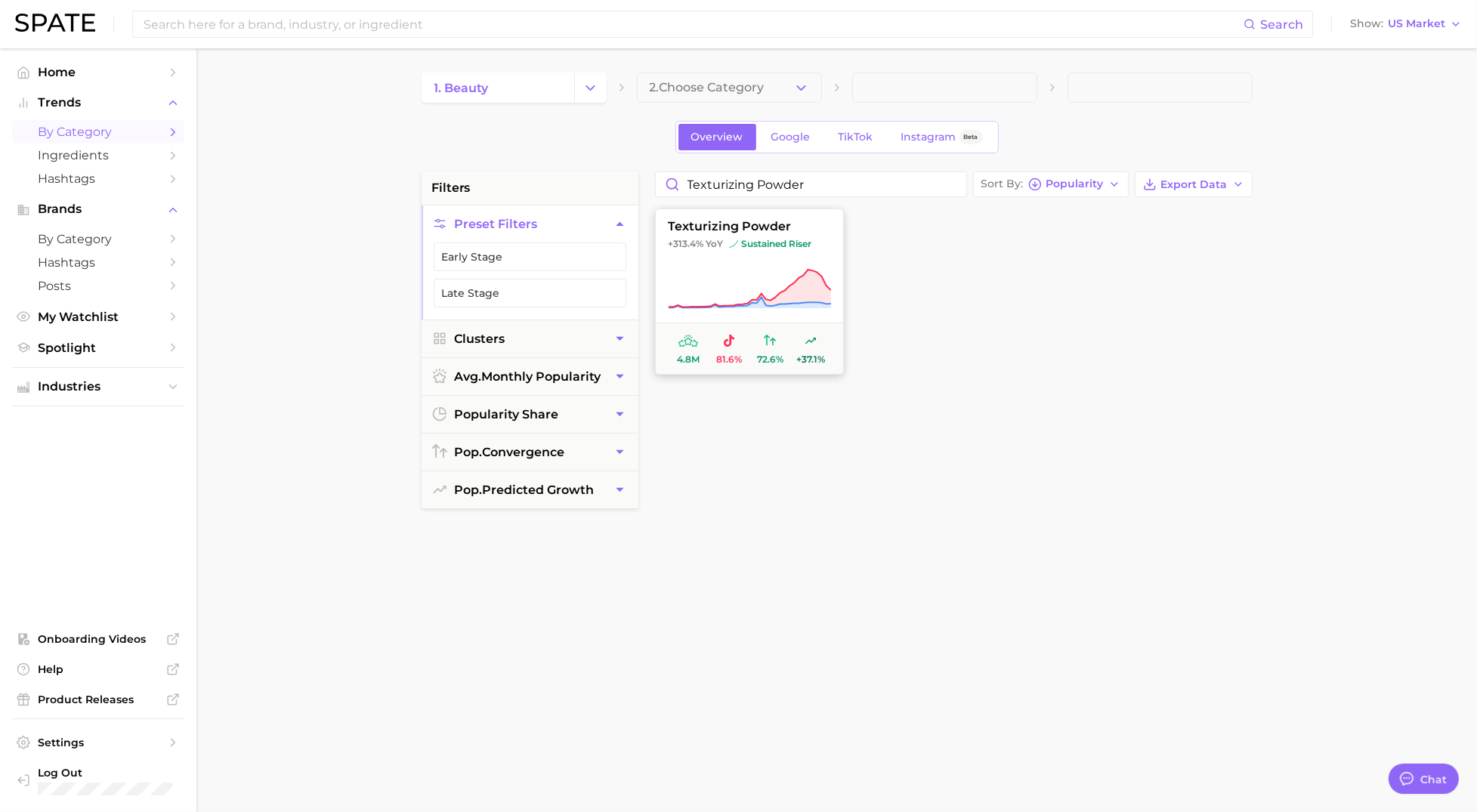
click at [741, 269] on icon at bounding box center [749, 289] width 163 height 43
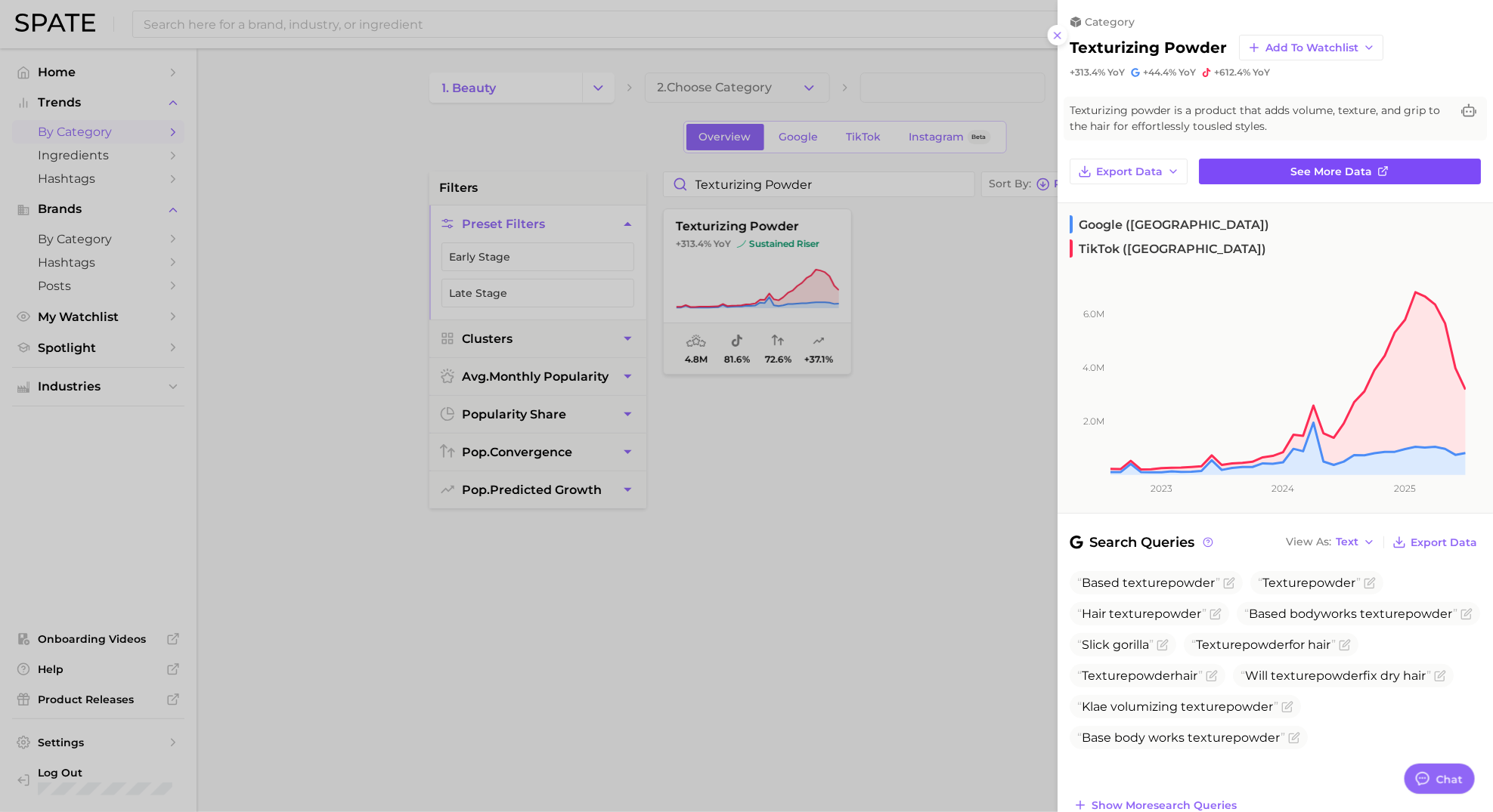
click at [1336, 168] on span "See more data" at bounding box center [1332, 171] width 82 height 13
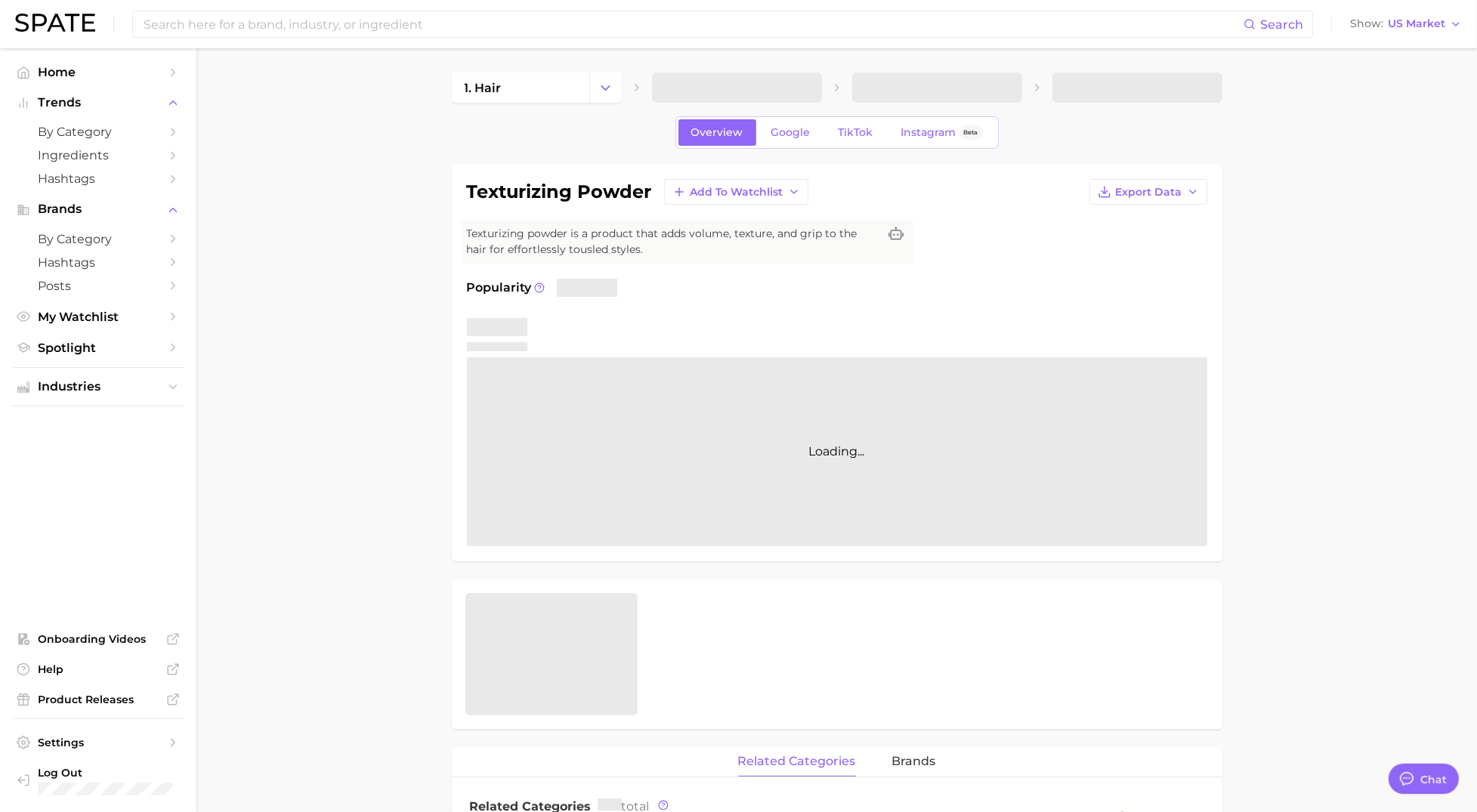
type textarea "x"
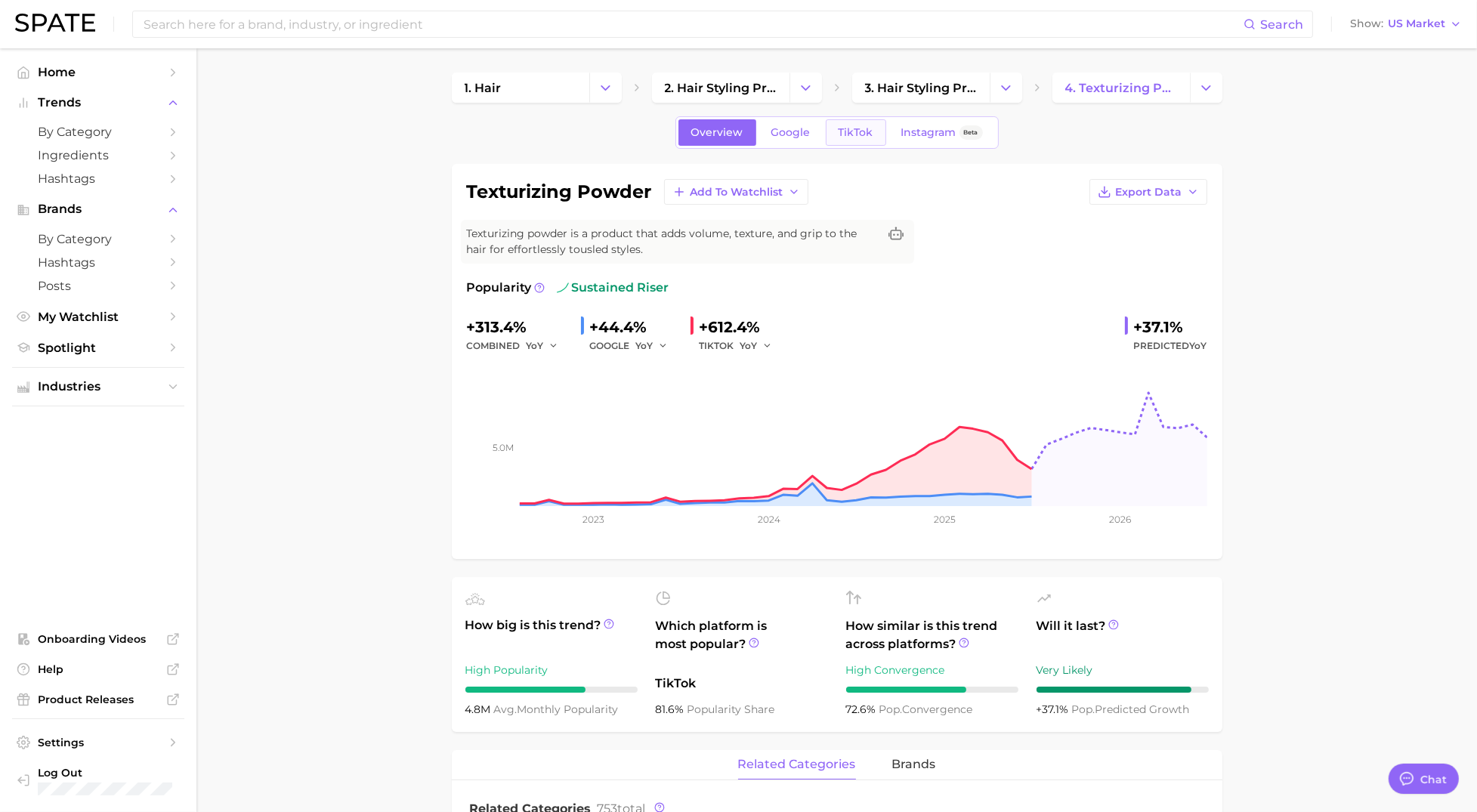
click at [856, 140] on link "TikTok" at bounding box center [856, 133] width 60 height 27
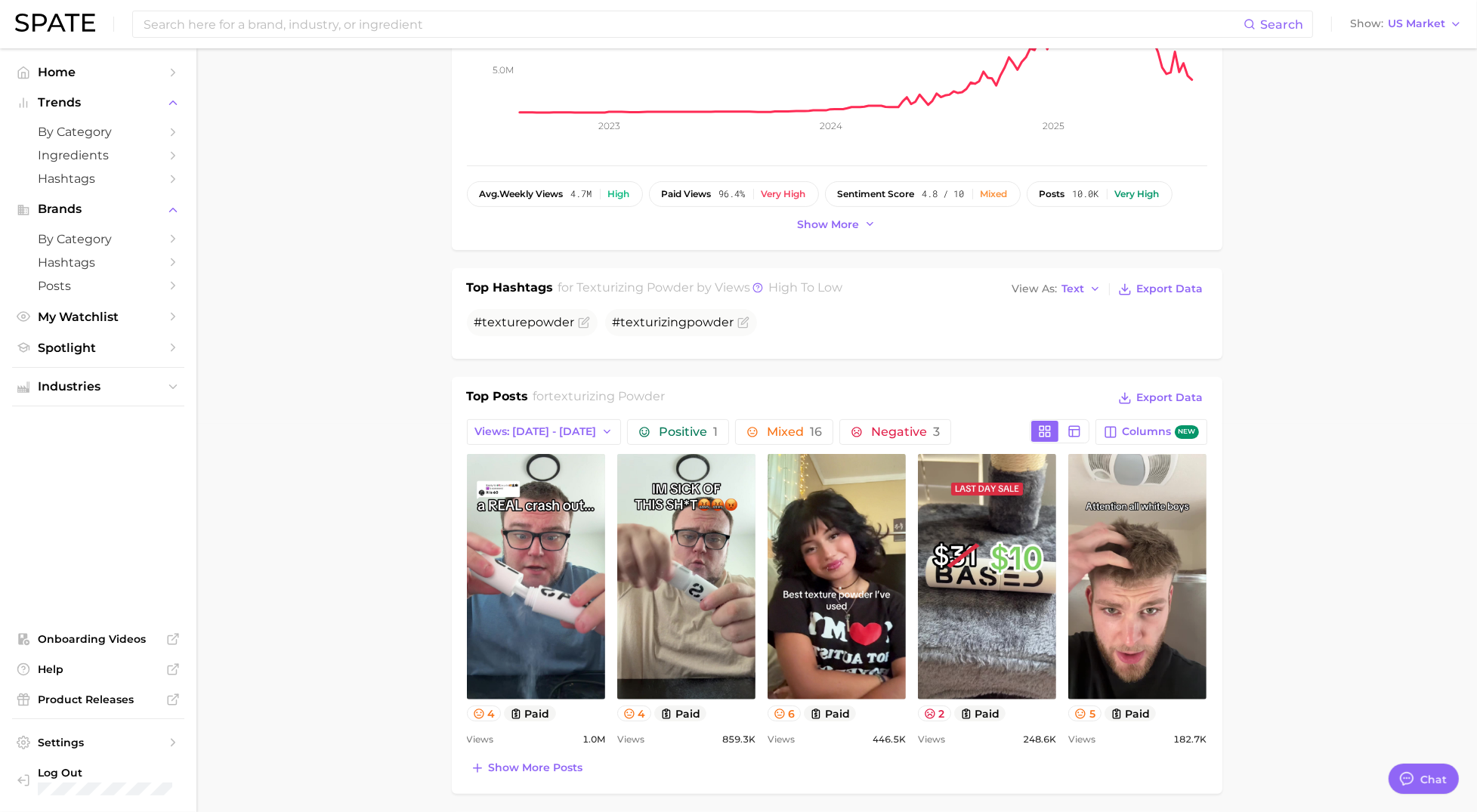
scroll to position [412, 0]
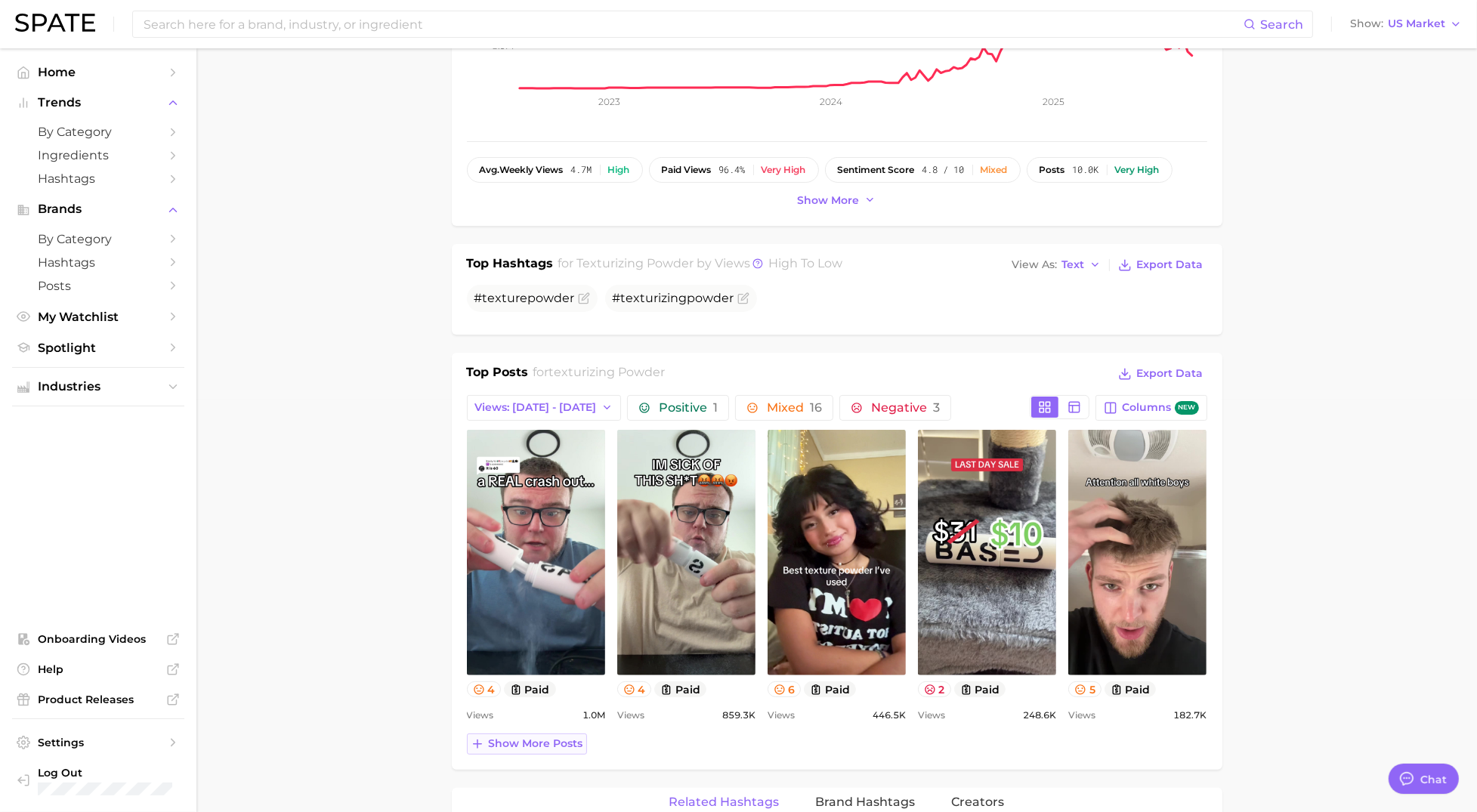
click at [570, 742] on span "Show more posts" at bounding box center [535, 744] width 94 height 13
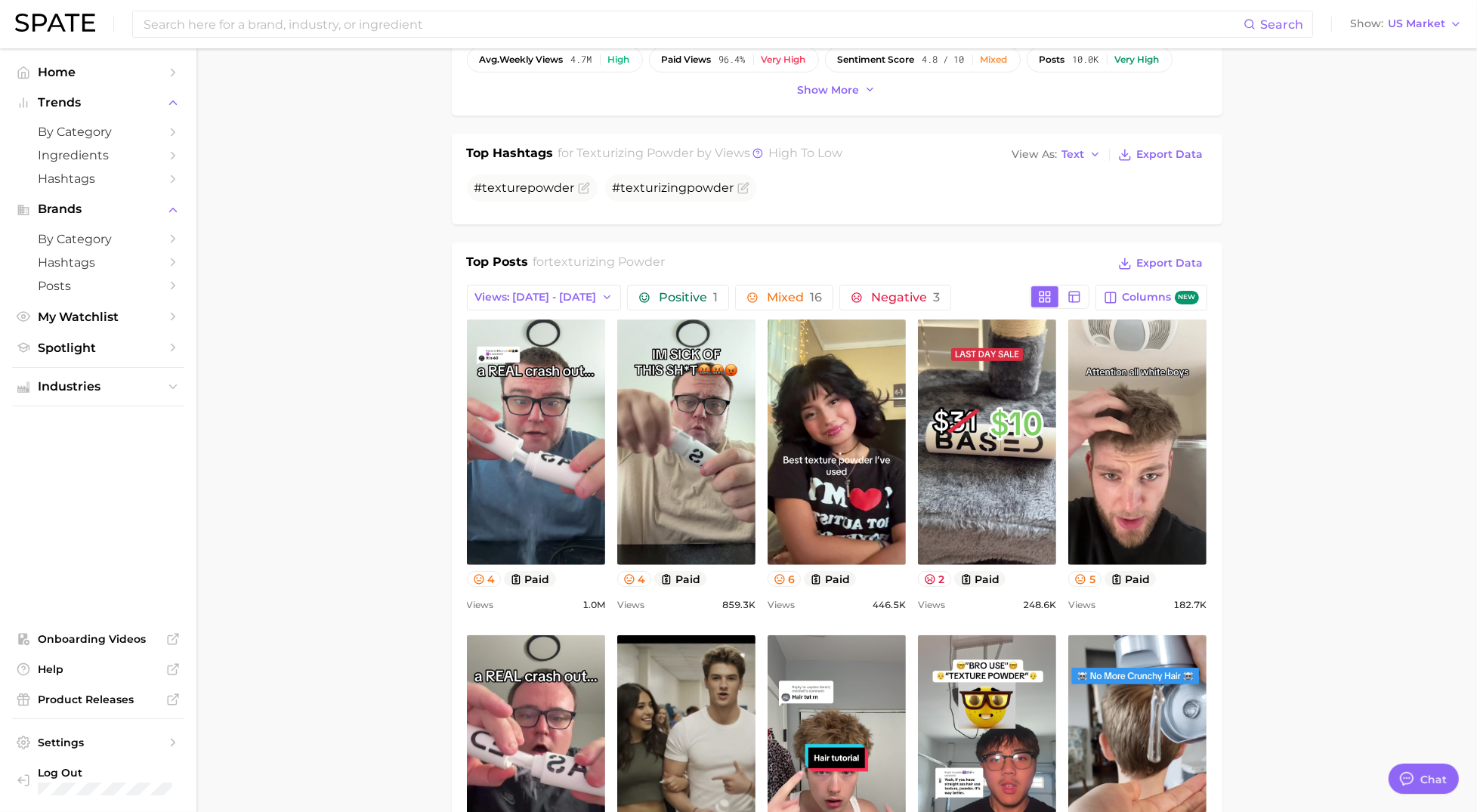
scroll to position [520, 0]
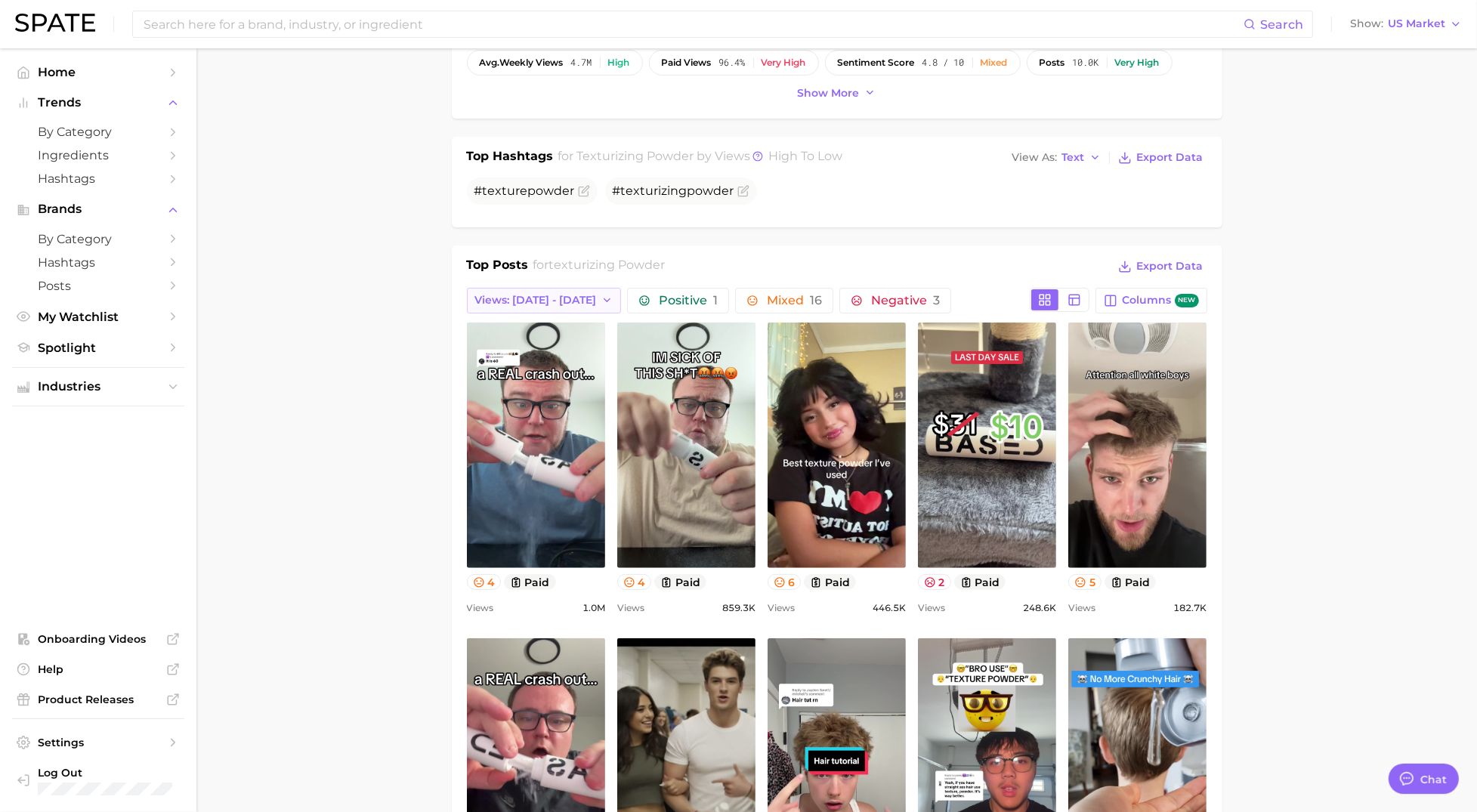
click at [601, 300] on icon "button" at bounding box center [607, 301] width 12 height 12
click at [469, 381] on span "Total Views" at bounding box center [494, 382] width 62 height 13
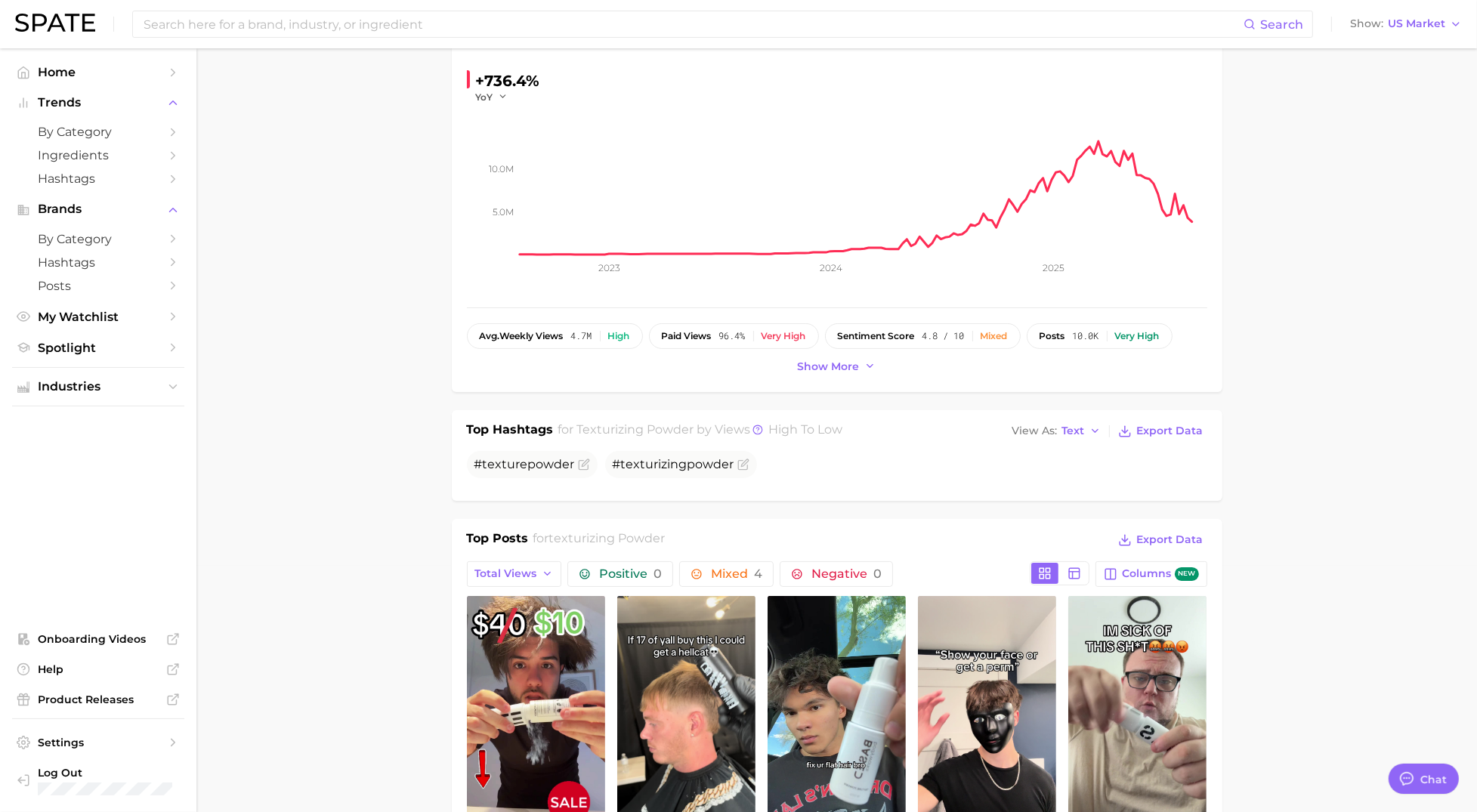
scroll to position [0, 0]
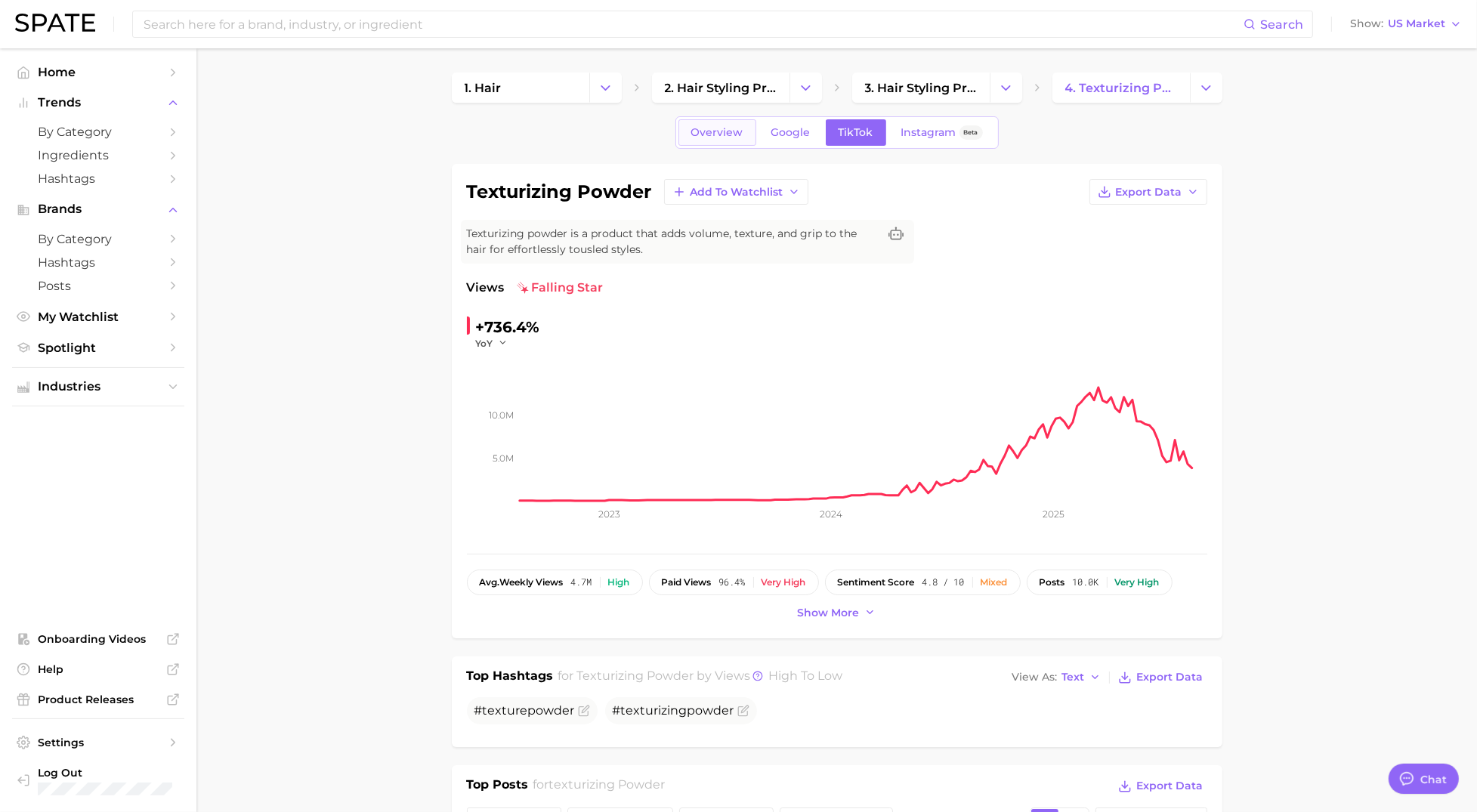
click at [729, 133] on span "Overview" at bounding box center [717, 133] width 52 height 13
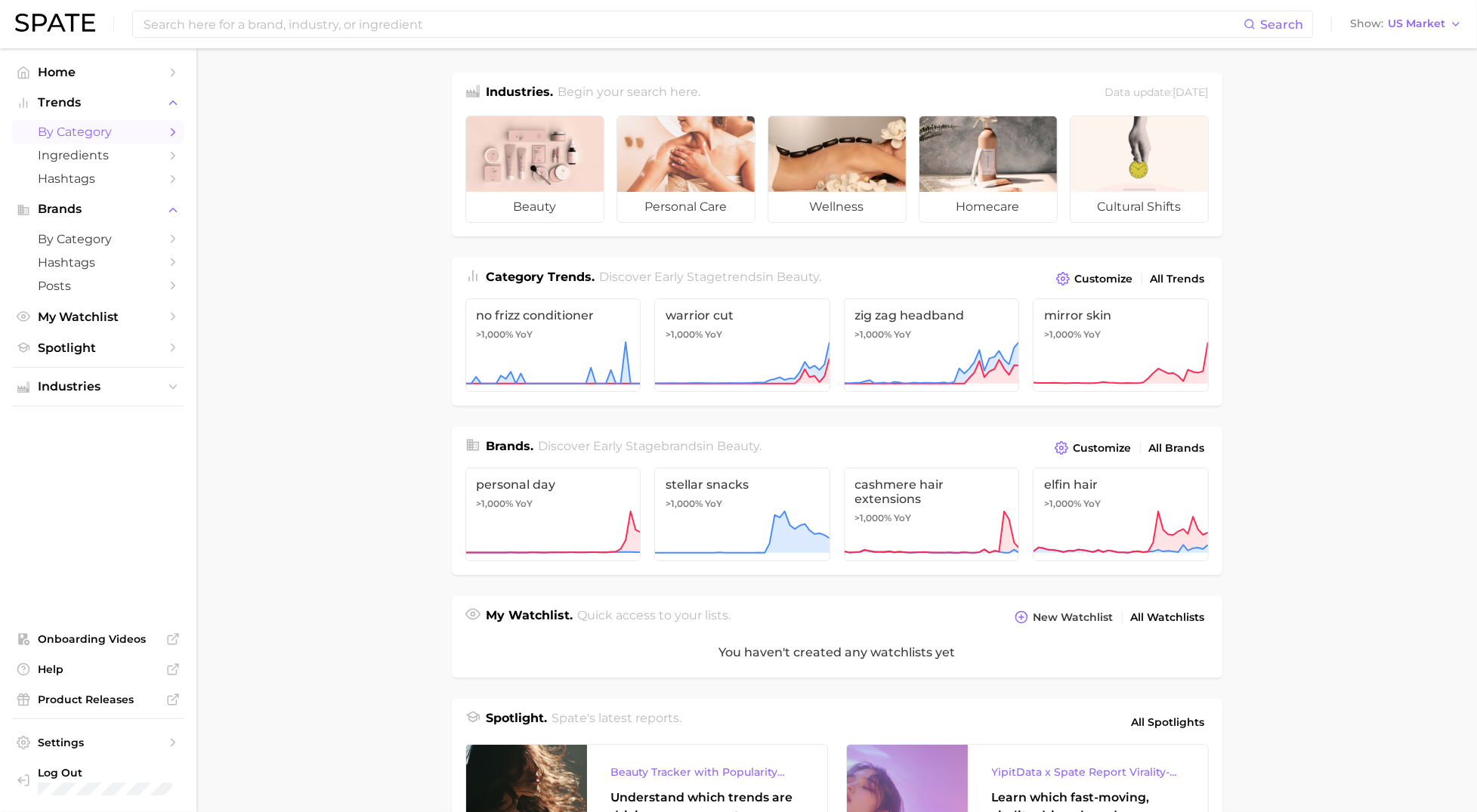
click at [85, 139] on span "by Category" at bounding box center [98, 132] width 121 height 15
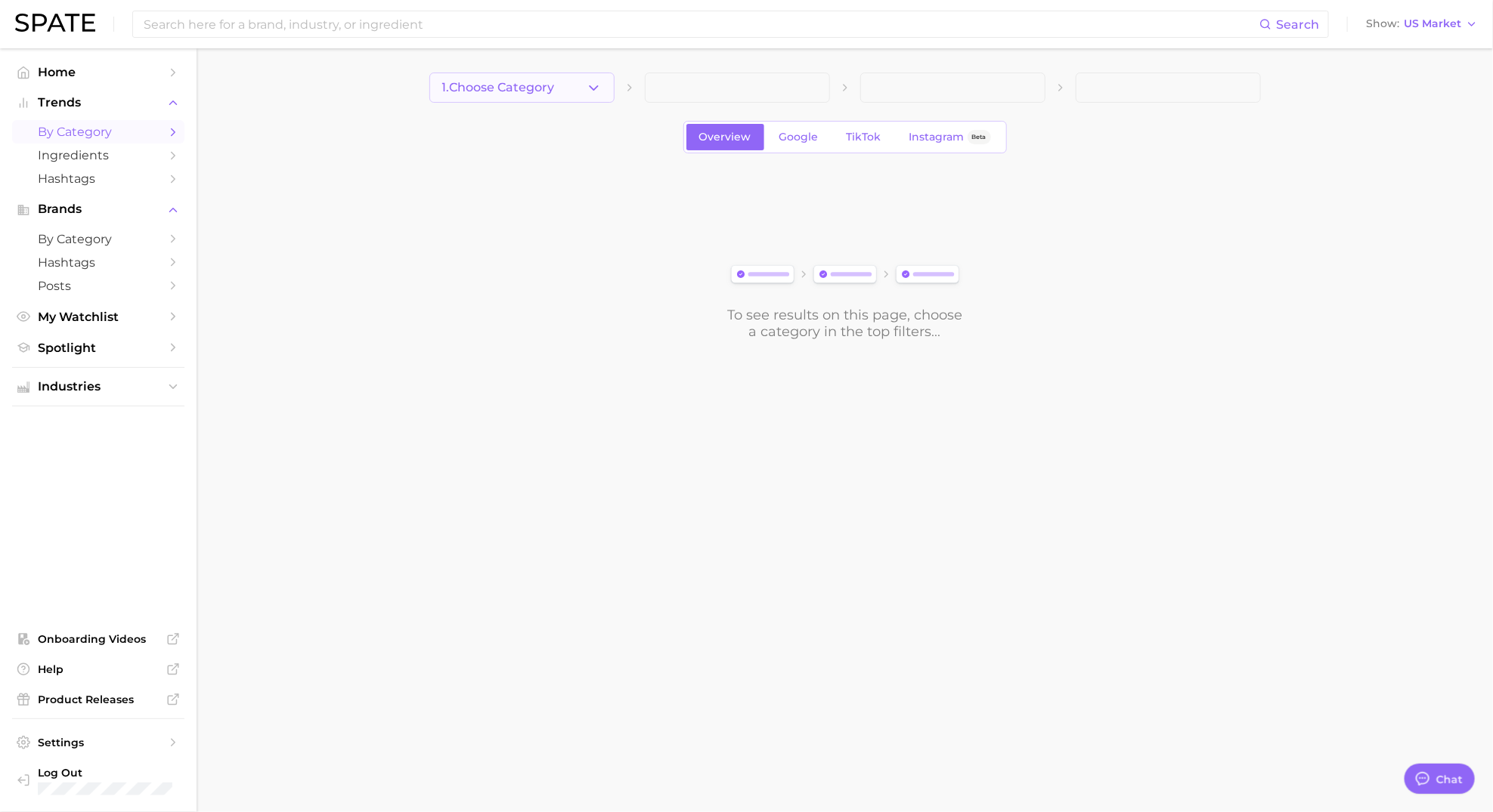
click at [594, 88] on polyline "button" at bounding box center [594, 87] width 8 height 4
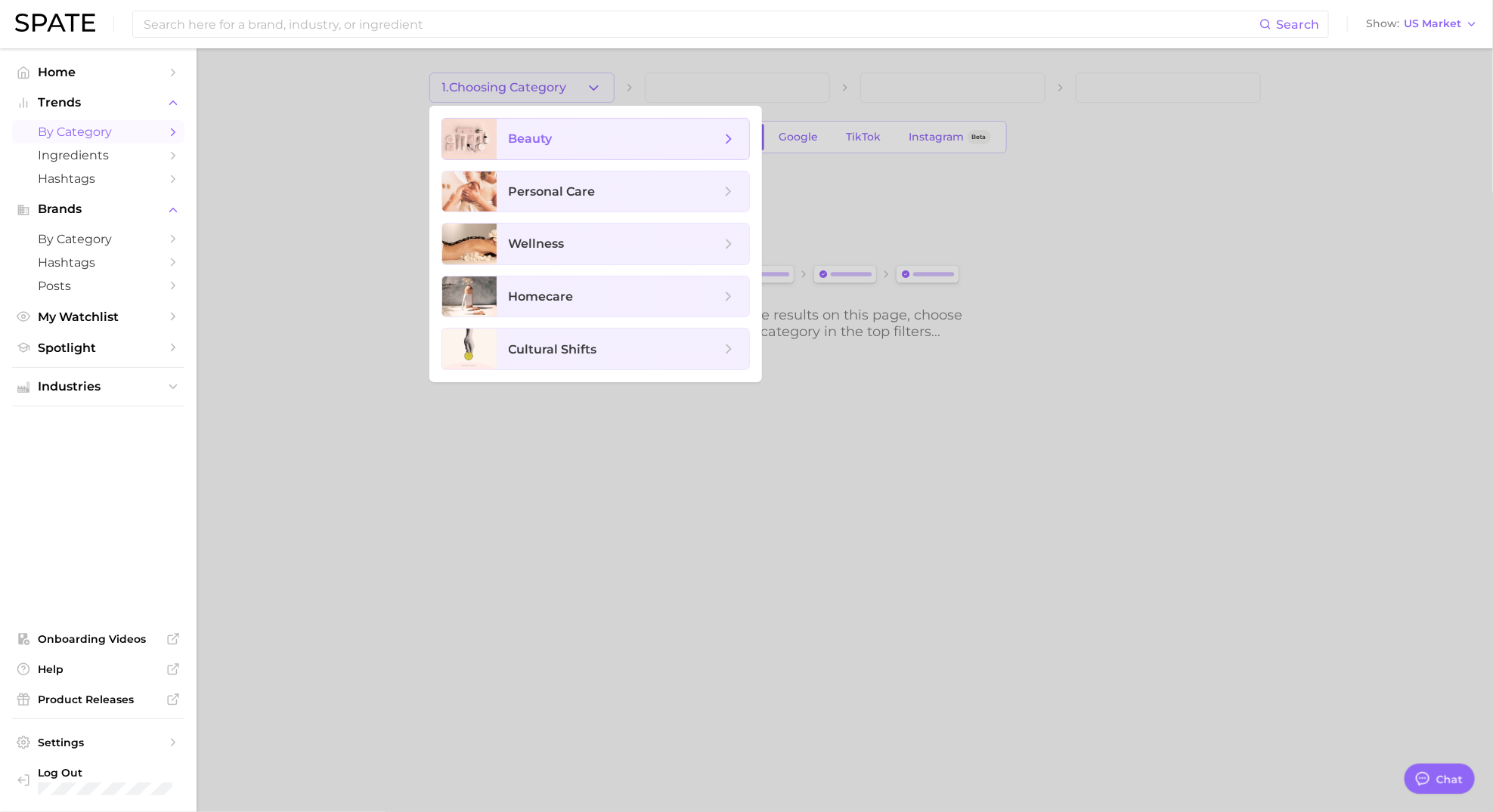
click at [546, 140] on span "beauty" at bounding box center [530, 138] width 44 height 15
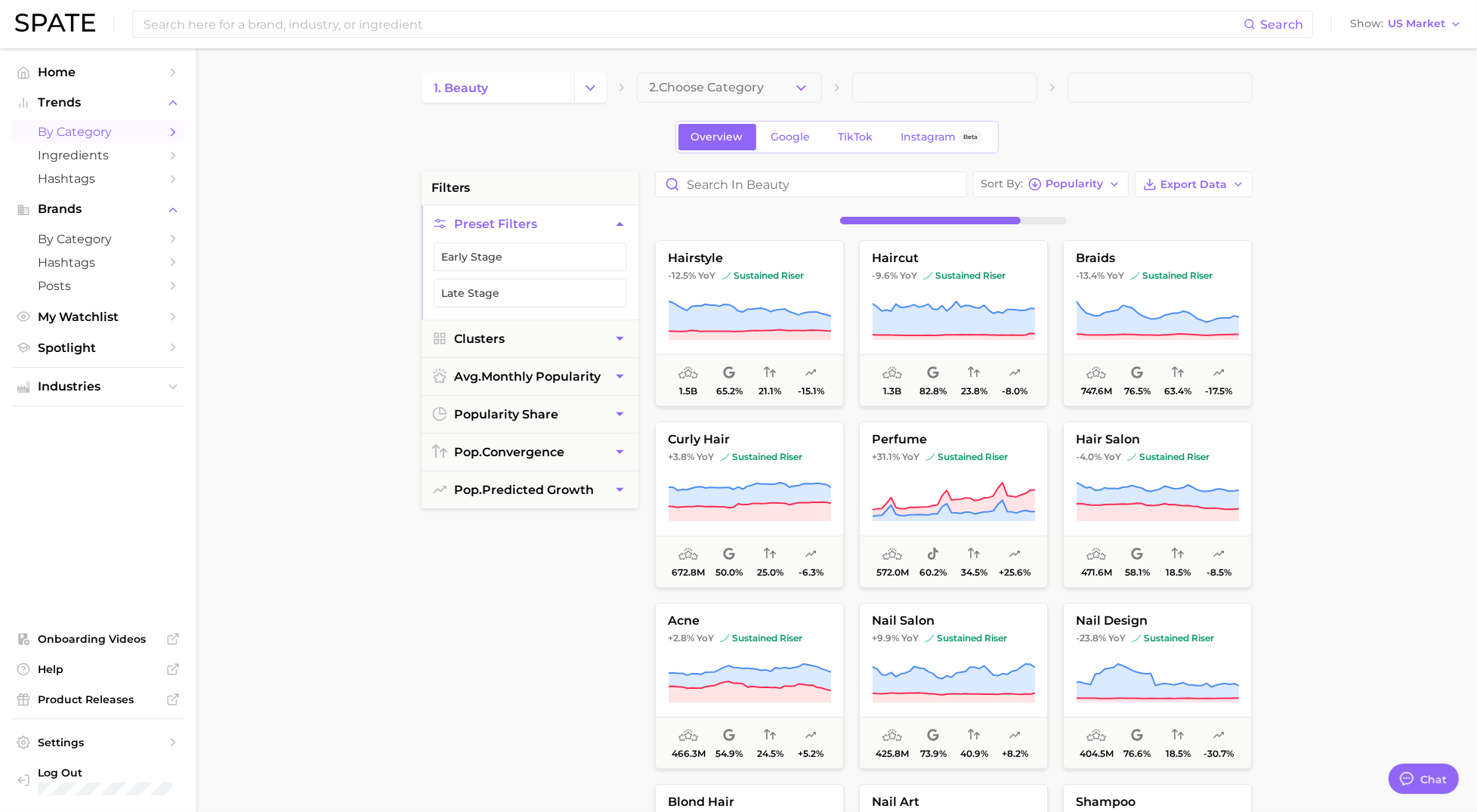
click at [732, 94] on button "2. Choose Category" at bounding box center [729, 87] width 185 height 31
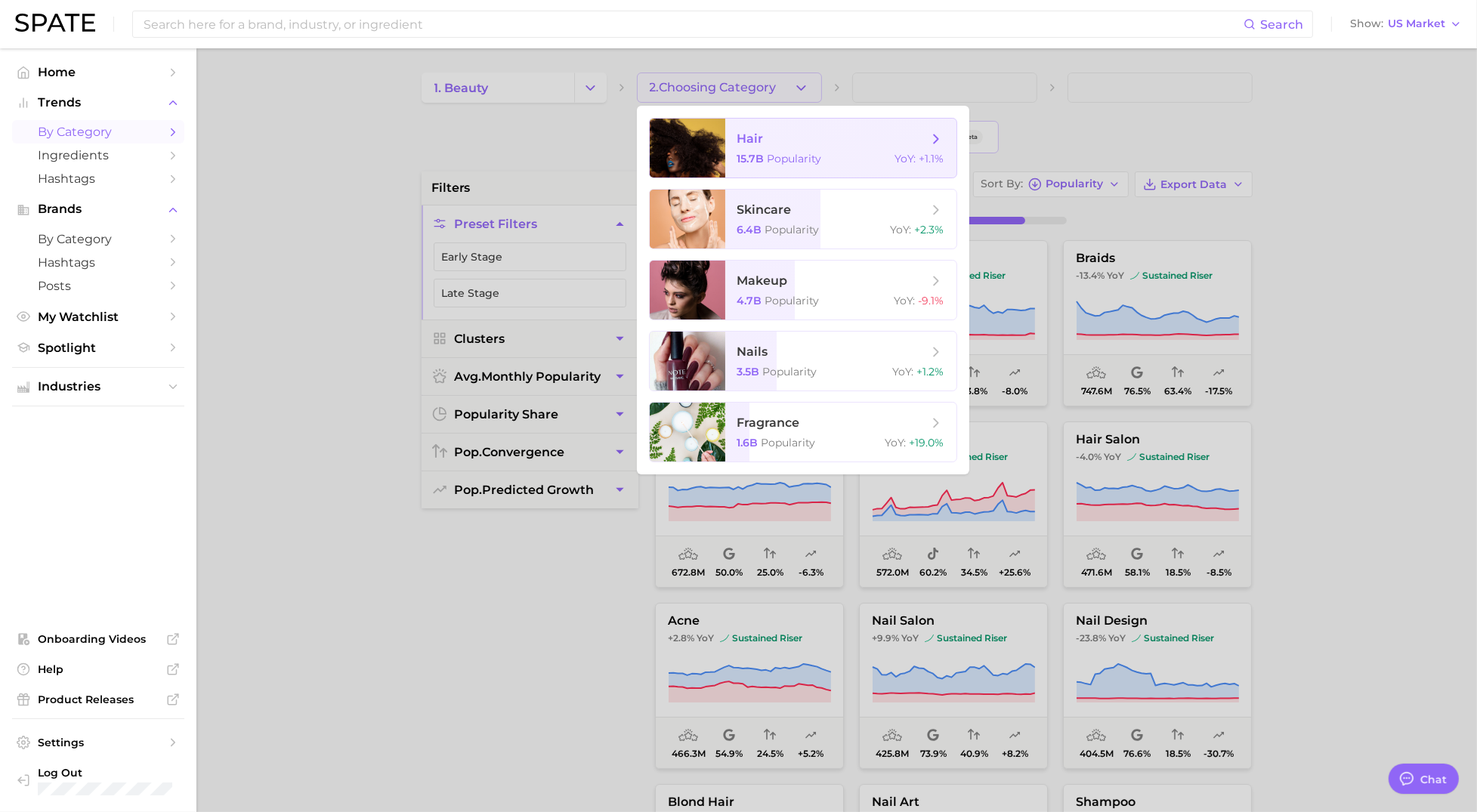
click at [747, 142] on span "hair" at bounding box center [751, 138] width 27 height 15
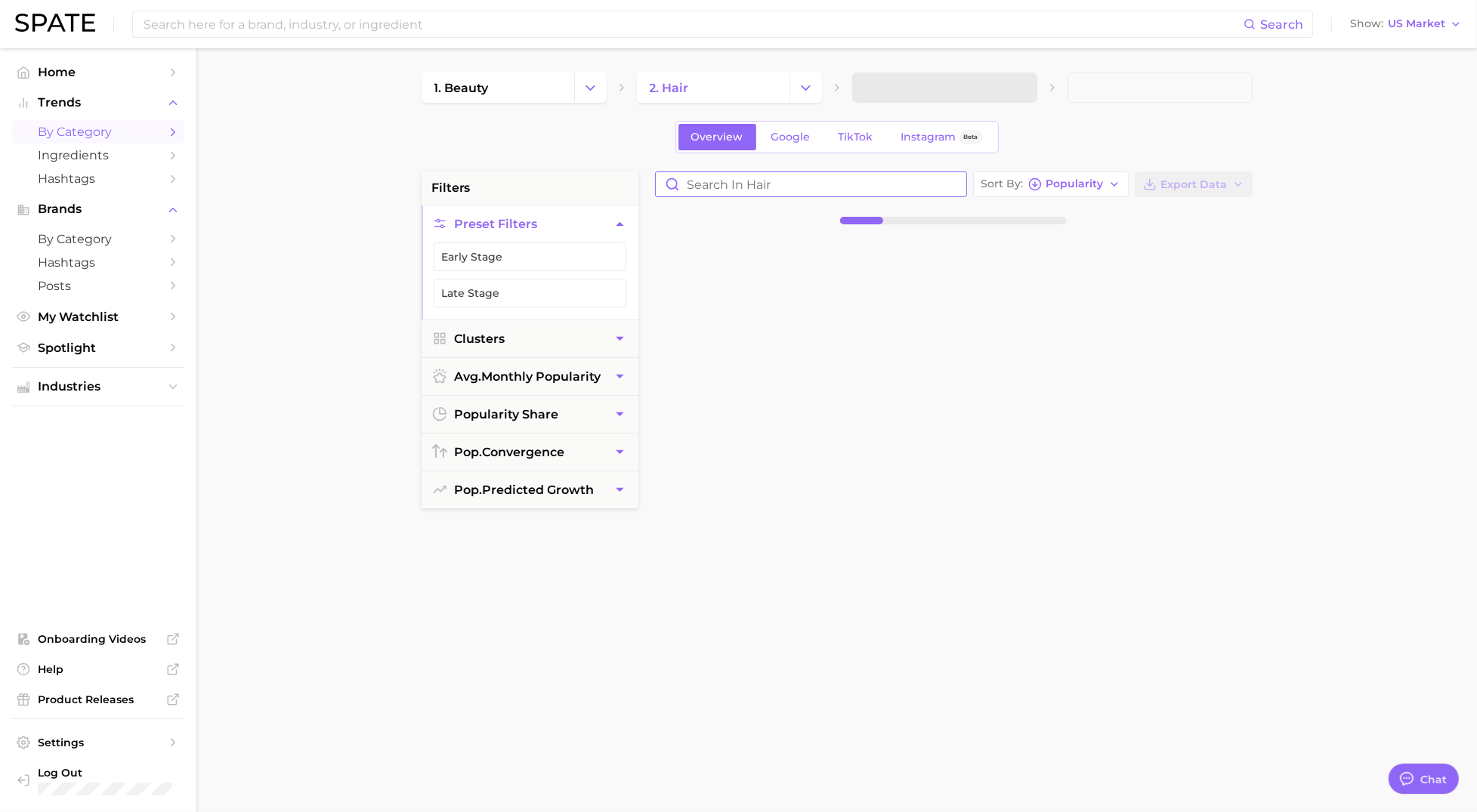
click at [713, 191] on input "Search in hair" at bounding box center [811, 184] width 311 height 24
type input "texturizing spray"
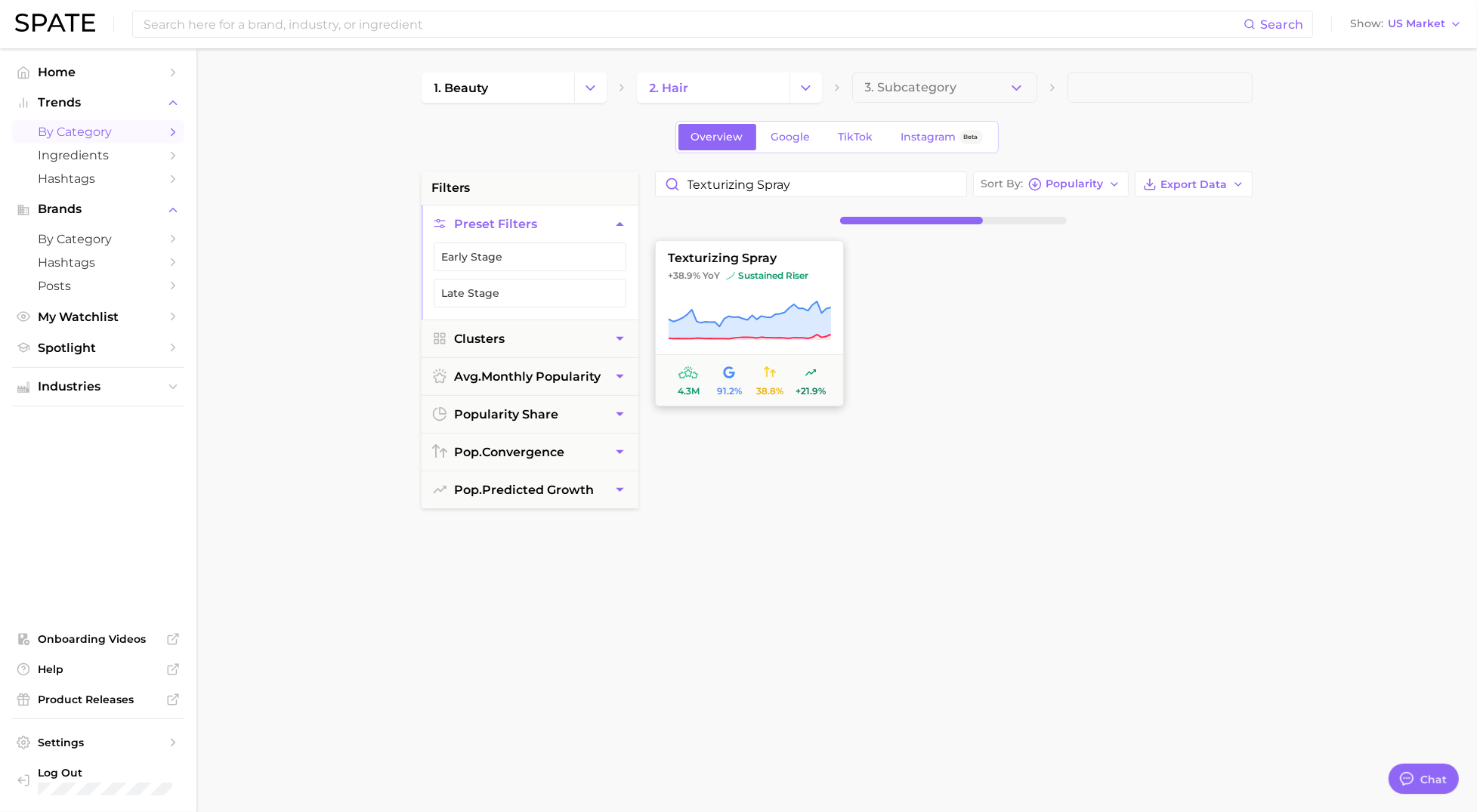
click at [725, 316] on icon at bounding box center [749, 320] width 163 height 43
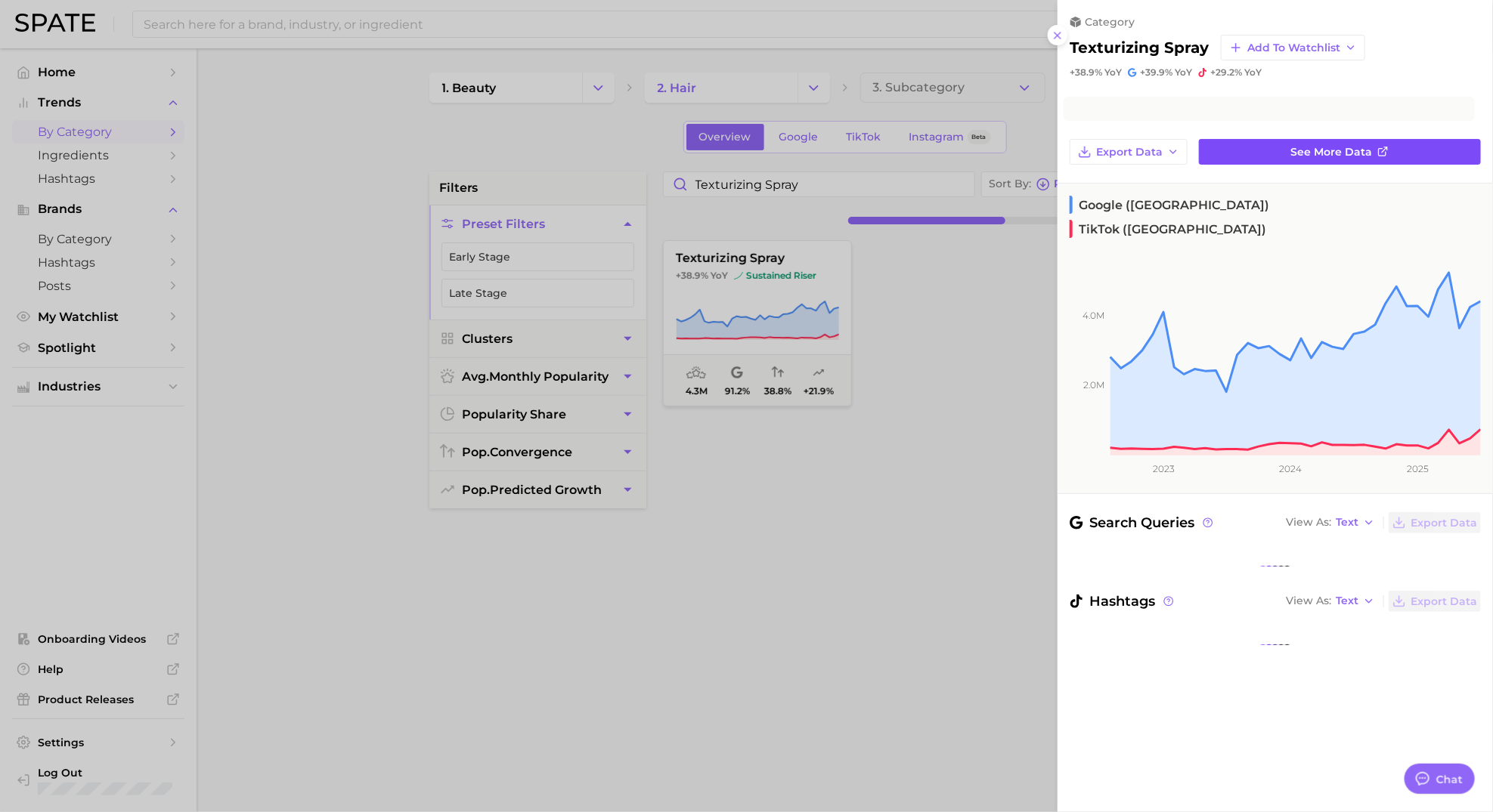
click at [1368, 155] on span "See more data" at bounding box center [1332, 151] width 82 height 13
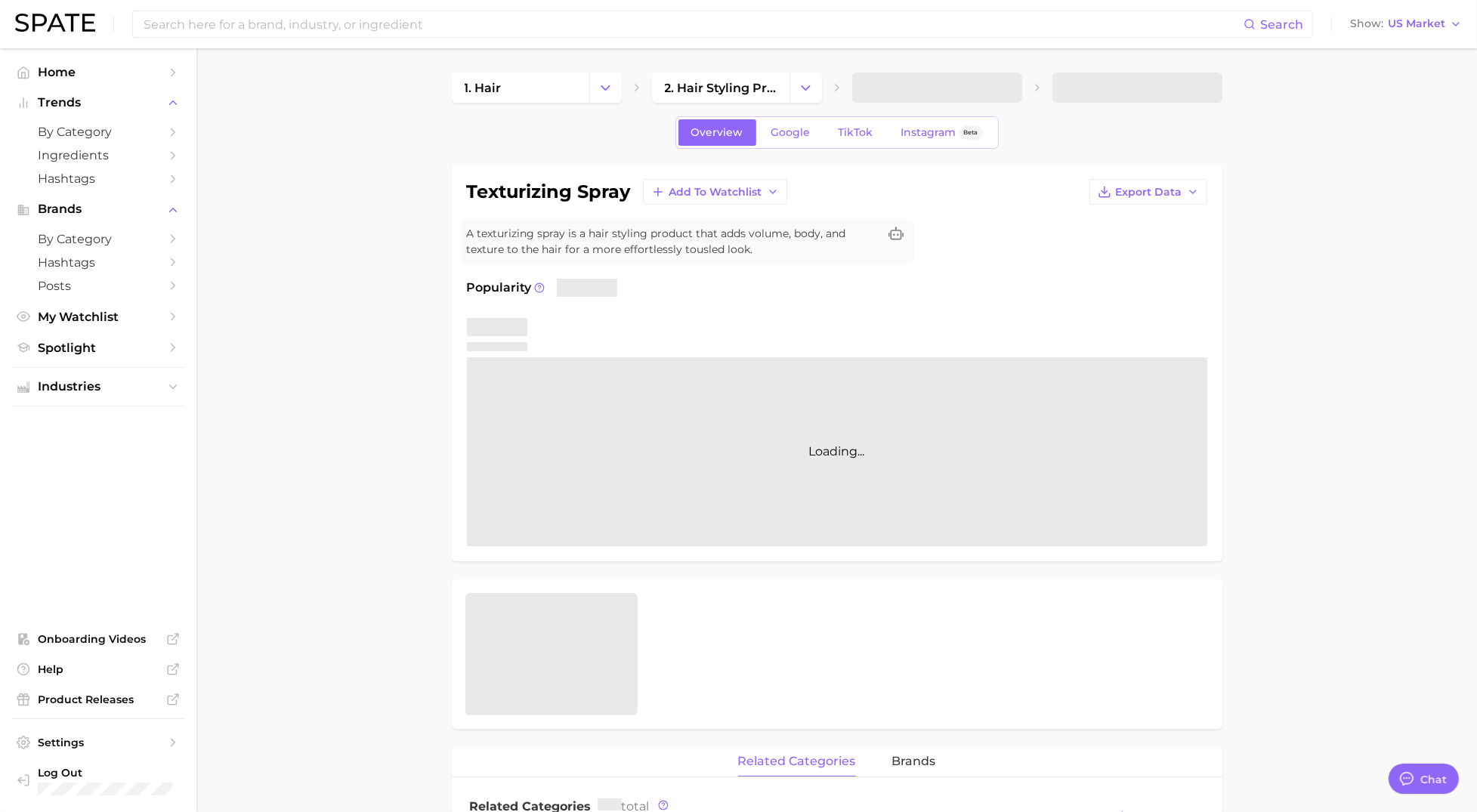
type textarea "x"
